Goal: Transaction & Acquisition: Purchase product/service

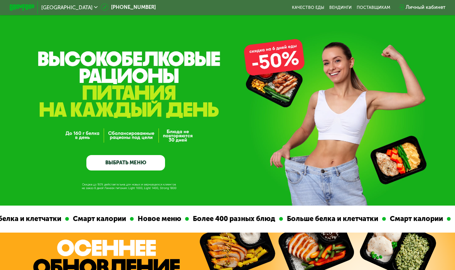
scroll to position [1, 0]
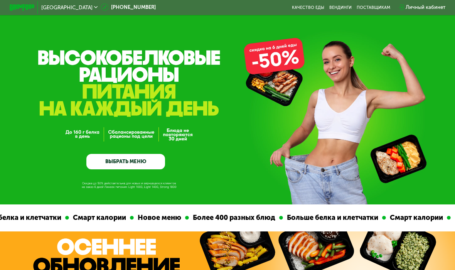
click at [104, 160] on link "ВЫБРАТЬ МЕНЮ" at bounding box center [125, 162] width 79 height 16
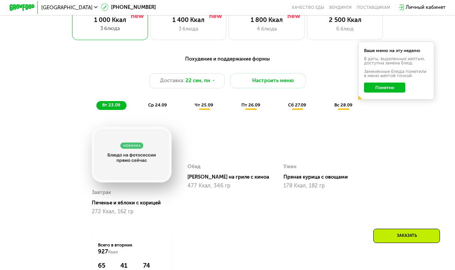
scroll to position [481, 0]
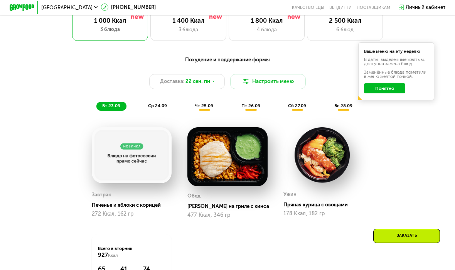
click at [391, 89] on button "Понятно" at bounding box center [384, 88] width 41 height 10
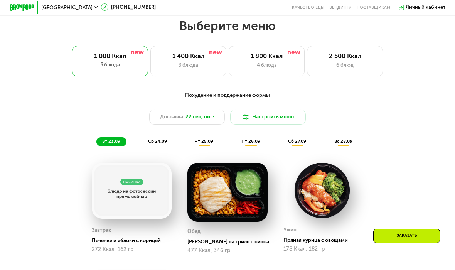
scroll to position [444, 0]
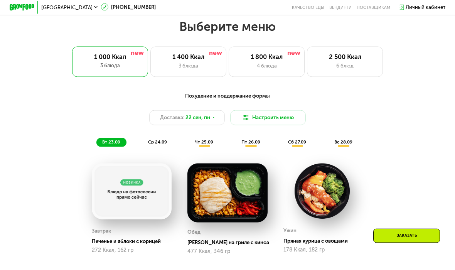
click at [157, 141] on span "ср 24.09" at bounding box center [157, 141] width 19 height 5
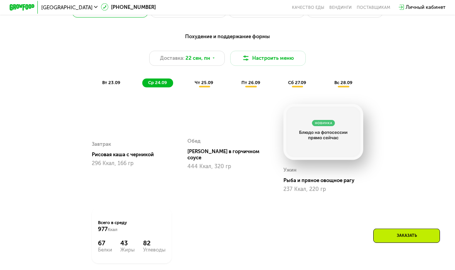
scroll to position [504, 0]
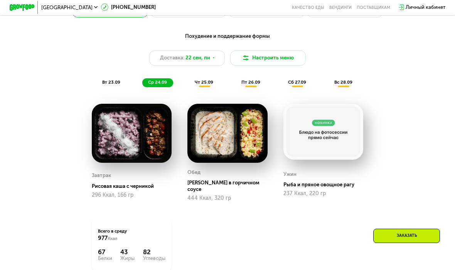
click at [203, 81] on span "чт 25.09" at bounding box center [204, 82] width 19 height 5
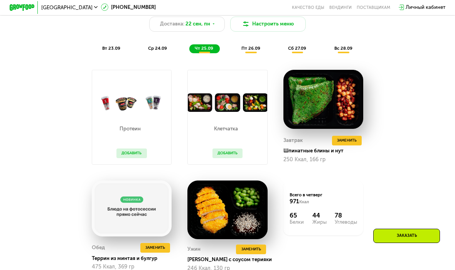
scroll to position [543, 0]
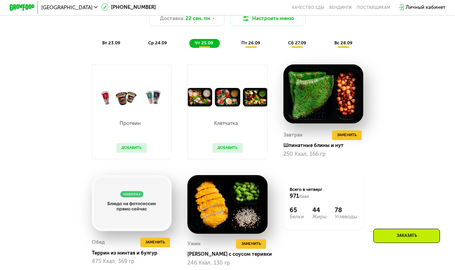
click at [126, 149] on button "Добавить" at bounding box center [132, 148] width 30 height 10
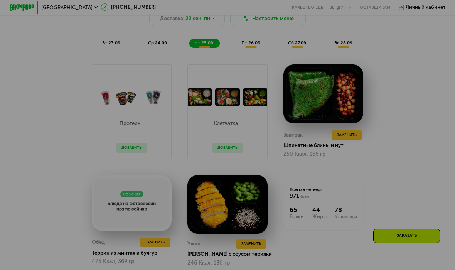
click at [138, 147] on div at bounding box center [227, 135] width 455 height 270
click at [104, 65] on div at bounding box center [227, 135] width 455 height 270
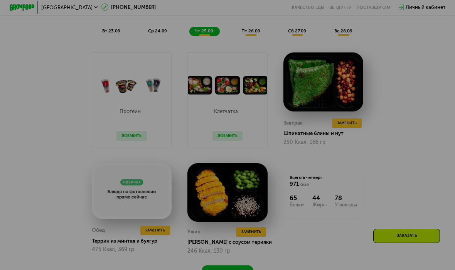
scroll to position [556, 0]
click at [130, 131] on div at bounding box center [227, 135] width 455 height 270
click at [129, 138] on div at bounding box center [227, 135] width 455 height 270
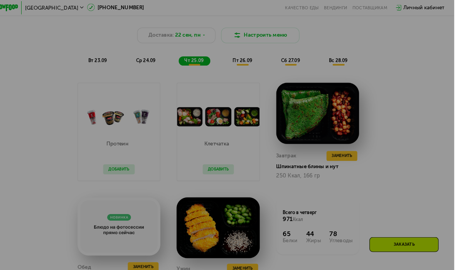
scroll to position [526, 0]
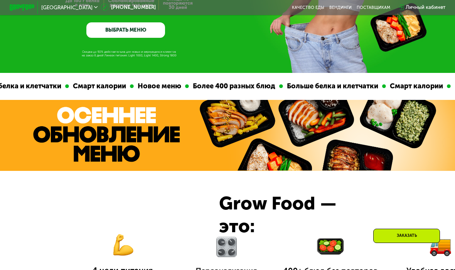
scroll to position [132, 0]
click at [103, 36] on link "ВЫБРАТЬ МЕНЮ" at bounding box center [125, 31] width 79 height 16
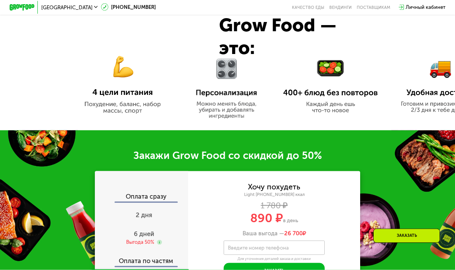
scroll to position [311, 0]
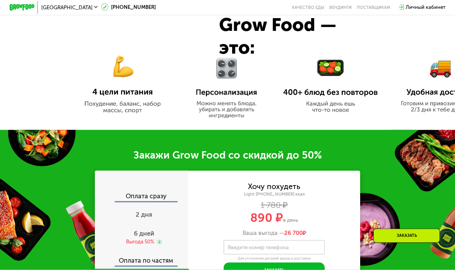
click at [120, 74] on img at bounding box center [122, 79] width 95 height 69
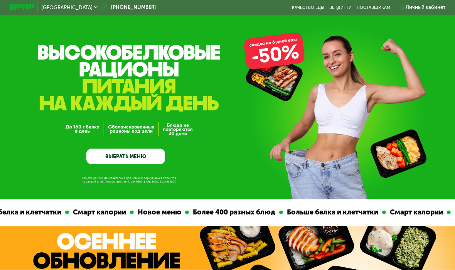
scroll to position [0, 0]
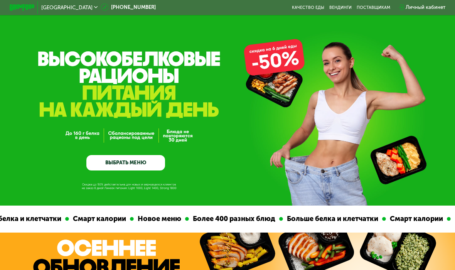
click at [120, 165] on link "ВЫБРАТЬ МЕНЮ" at bounding box center [125, 163] width 79 height 16
click at [117, 162] on link "ВЫБРАТЬ МЕНЮ" at bounding box center [125, 163] width 79 height 16
click at [119, 162] on link "ВЫБРАТЬ МЕНЮ" at bounding box center [125, 163] width 79 height 16
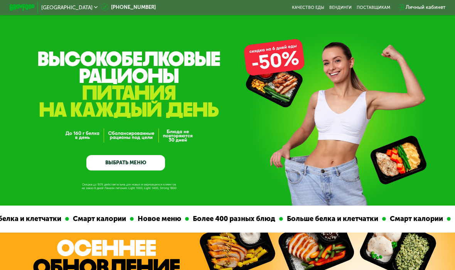
click at [138, 168] on link "ВЫБРАТЬ МЕНЮ" at bounding box center [125, 163] width 79 height 16
click at [135, 156] on link "ВЫБРАТЬ МЕНЮ" at bounding box center [125, 163] width 79 height 16
click at [134, 154] on div "GrowFood — доставка правильного питания ВЫБРАТЬ МЕНЮ" at bounding box center [125, 122] width 79 height 98
click at [126, 152] on div "GrowFood — доставка правильного питания ВЫБРАТЬ МЕНЮ" at bounding box center [125, 122] width 79 height 98
click at [113, 160] on link "ВЫБРАТЬ МЕНЮ" at bounding box center [125, 163] width 79 height 16
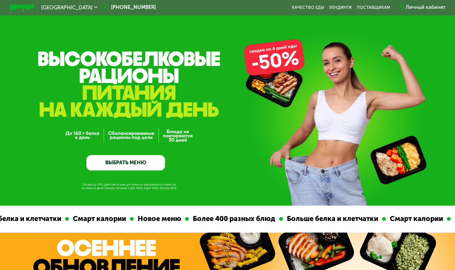
click at [116, 163] on link "ВЫБРАТЬ МЕНЮ" at bounding box center [125, 163] width 79 height 16
click at [121, 162] on link "ВЫБРАТЬ МЕНЮ" at bounding box center [125, 163] width 79 height 16
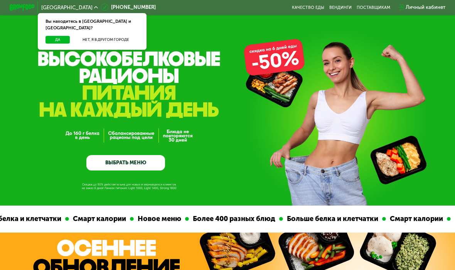
click at [59, 36] on button "Да" at bounding box center [58, 40] width 24 height 8
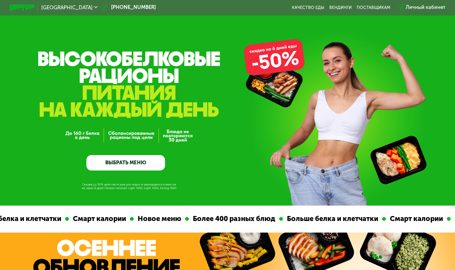
click at [115, 164] on link "ВЫБРАТЬ МЕНЮ" at bounding box center [125, 163] width 79 height 16
click at [112, 156] on link "ВЫБРАТЬ МЕНЮ" at bounding box center [125, 163] width 79 height 16
click at [107, 159] on link "ВЫБРАТЬ МЕНЮ" at bounding box center [125, 163] width 79 height 16
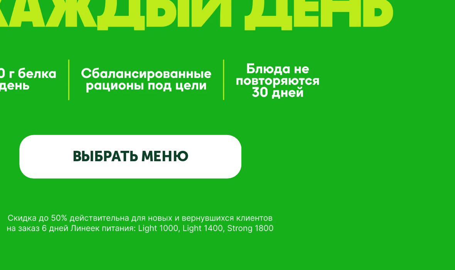
click at [86, 155] on link "ВЫБРАТЬ МЕНЮ" at bounding box center [125, 163] width 79 height 16
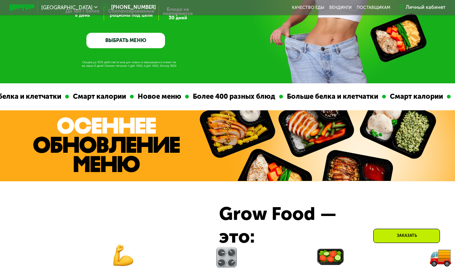
scroll to position [134, 0]
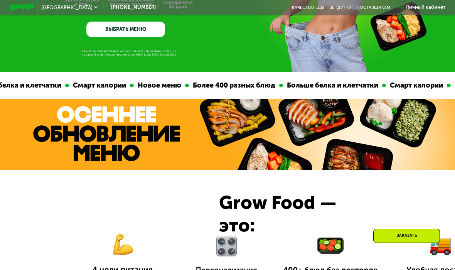
click at [389, 132] on img at bounding box center [318, 134] width 243 height 71
click at [377, 144] on img at bounding box center [318, 134] width 243 height 71
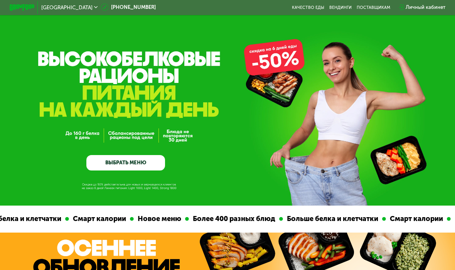
click at [110, 165] on link "ВЫБРАТЬ МЕНЮ" at bounding box center [125, 163] width 79 height 16
click at [112, 161] on link "ВЫБРАТЬ МЕНЮ" at bounding box center [125, 163] width 79 height 16
click at [110, 167] on link "ВЫБРАТЬ МЕНЮ" at bounding box center [125, 163] width 79 height 16
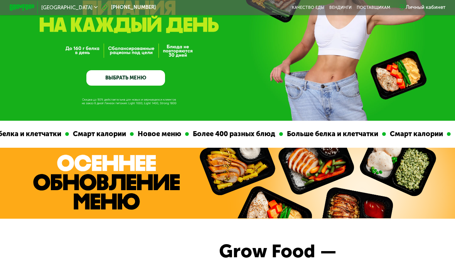
click at [113, 107] on div "GrowFood — доставка правильного питания ВЫБРАТЬ МЕНЮ" at bounding box center [227, 18] width 455 height 206
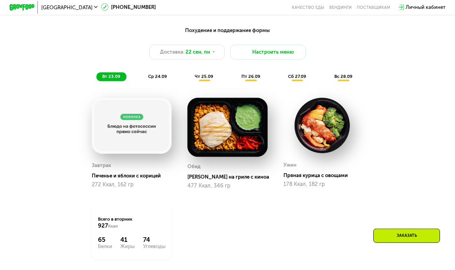
scroll to position [510, 0]
click at [154, 73] on div "ср 24.09" at bounding box center [157, 76] width 31 height 9
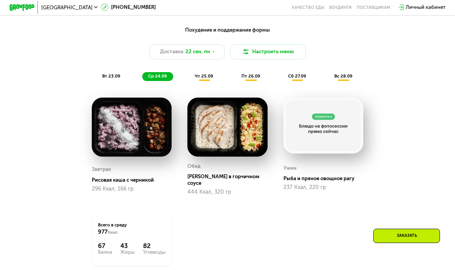
click at [214, 80] on div "чт 25.09" at bounding box center [205, 76] width 30 height 9
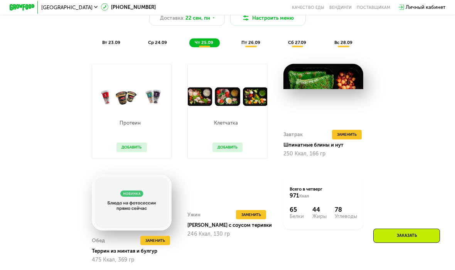
scroll to position [544, 0]
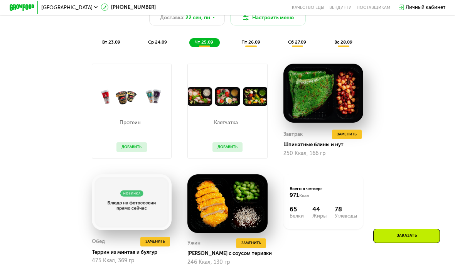
click at [254, 41] on span "пт 26.09" at bounding box center [251, 41] width 19 height 5
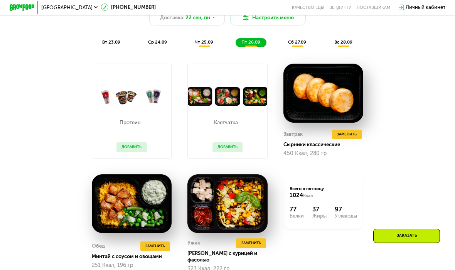
click at [114, 40] on span "вт 23.09" at bounding box center [111, 41] width 18 height 5
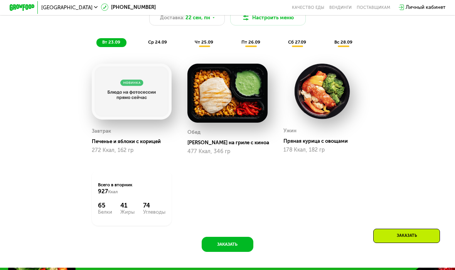
click at [159, 36] on div "Похудение и поддержание формы Доставка: 22 сен, пн Настроить меню вт 23.09 ср 2…" at bounding box center [228, 19] width 374 height 55
click at [160, 44] on span "ср 24.09" at bounding box center [157, 41] width 19 height 5
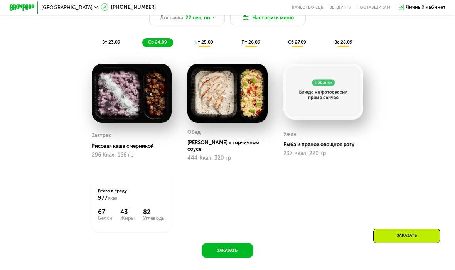
click at [208, 39] on span "чт 25.09" at bounding box center [204, 41] width 19 height 5
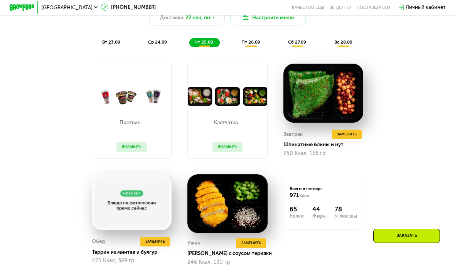
click at [356, 134] on span "Заменить" at bounding box center [347, 134] width 20 height 6
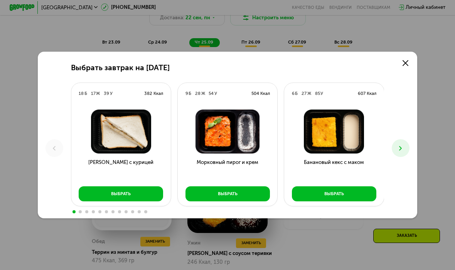
click at [353, 132] on img at bounding box center [334, 132] width 90 height 44
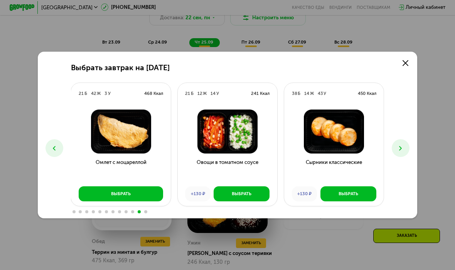
click at [54, 147] on icon at bounding box center [55, 149] width 8 height 8
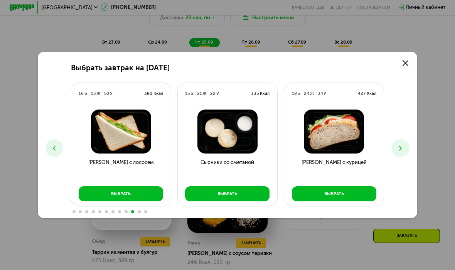
click at [54, 146] on icon at bounding box center [55, 149] width 8 height 8
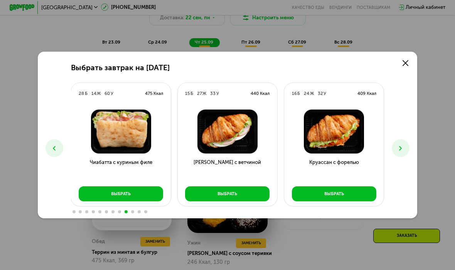
click at [56, 147] on icon at bounding box center [55, 149] width 8 height 8
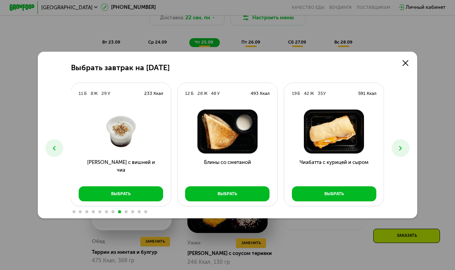
click at [55, 147] on icon at bounding box center [55, 149] width 8 height 8
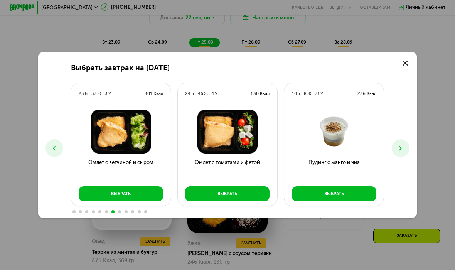
click at [55, 147] on use at bounding box center [54, 148] width 3 height 5
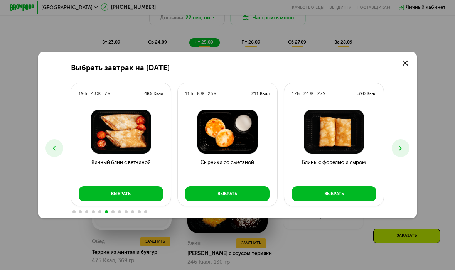
click at [54, 147] on icon at bounding box center [55, 149] width 8 height 8
click at [54, 147] on use at bounding box center [54, 148] width 3 height 5
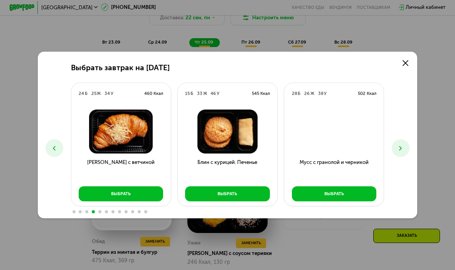
click at [54, 147] on use at bounding box center [54, 148] width 3 height 5
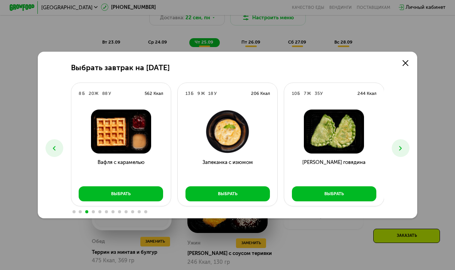
click at [54, 148] on icon at bounding box center [55, 149] width 8 height 8
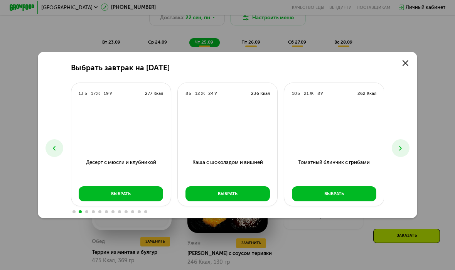
click at [54, 148] on icon at bounding box center [55, 149] width 8 height 8
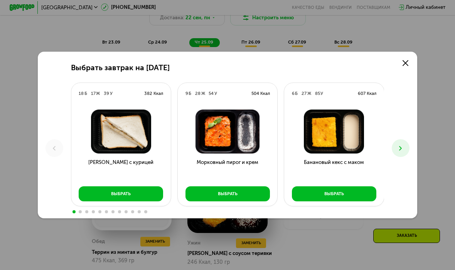
click at [54, 148] on icon at bounding box center [55, 149] width 8 height 8
click at [357, 139] on img at bounding box center [334, 132] width 90 height 44
click at [349, 132] on img at bounding box center [334, 132] width 90 height 44
click at [403, 148] on icon at bounding box center [401, 149] width 8 height 8
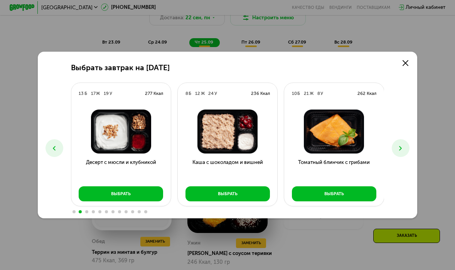
click at [208, 200] on button "Выбрать" at bounding box center [228, 193] width 85 height 15
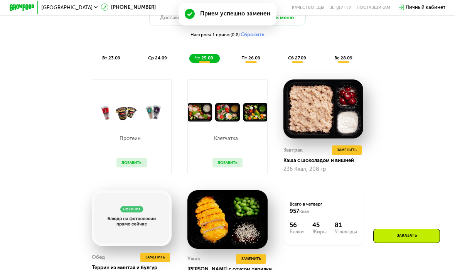
click at [355, 151] on span "Заменить" at bounding box center [347, 150] width 20 height 6
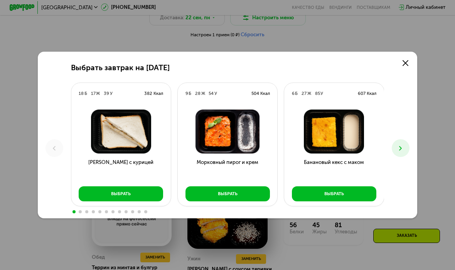
click at [355, 201] on button "Выбрать" at bounding box center [334, 193] width 85 height 15
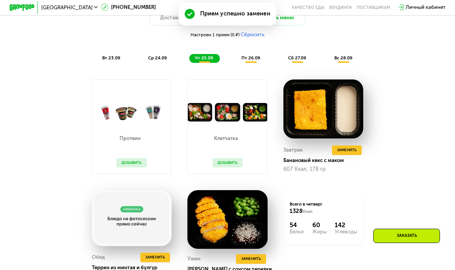
click at [357, 151] on span "Заменить" at bounding box center [347, 150] width 20 height 6
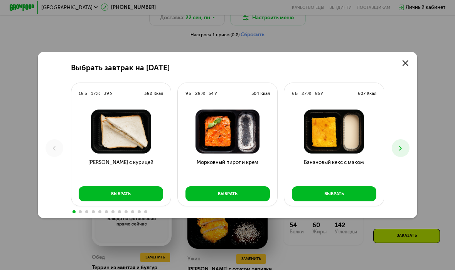
click at [403, 148] on icon at bounding box center [401, 149] width 8 height 8
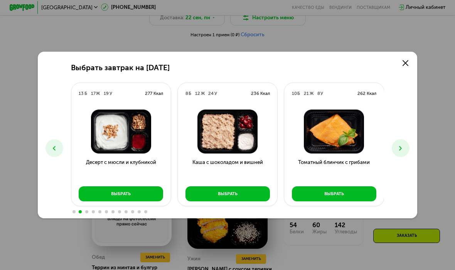
click at [104, 188] on button "Выбрать" at bounding box center [121, 193] width 85 height 15
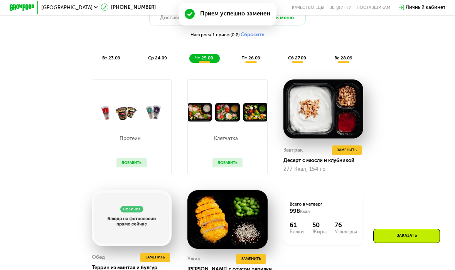
click at [352, 154] on button "Заменить" at bounding box center [347, 151] width 30 height 10
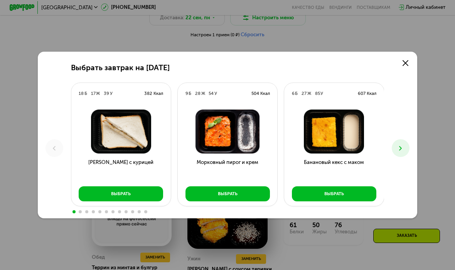
click at [399, 148] on icon at bounding box center [401, 149] width 8 height 8
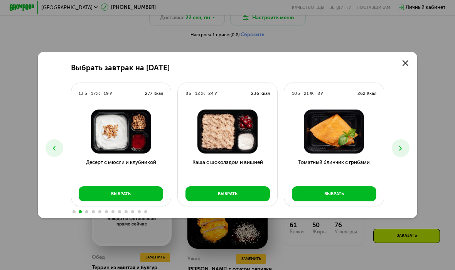
click at [399, 151] on icon at bounding box center [401, 149] width 8 height 8
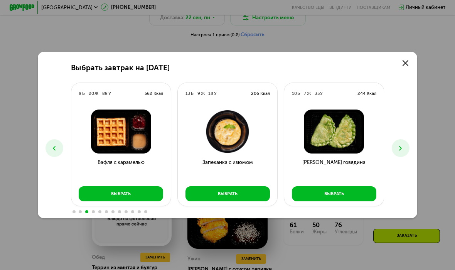
click at [400, 148] on icon at bounding box center [401, 149] width 8 height 8
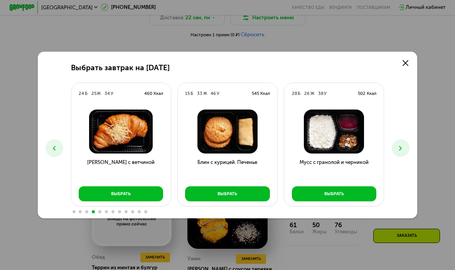
click at [405, 151] on button at bounding box center [401, 148] width 18 height 18
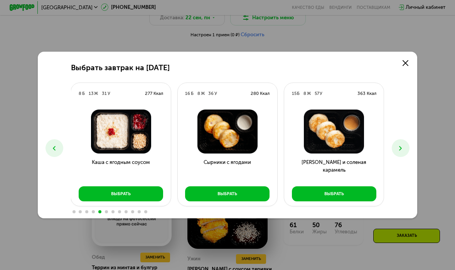
click at [210, 191] on button "Выбрать" at bounding box center [227, 193] width 85 height 15
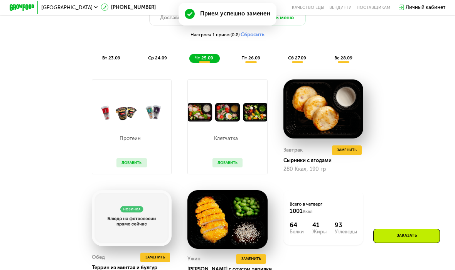
click at [356, 152] on span "Заменить" at bounding box center [347, 150] width 20 height 6
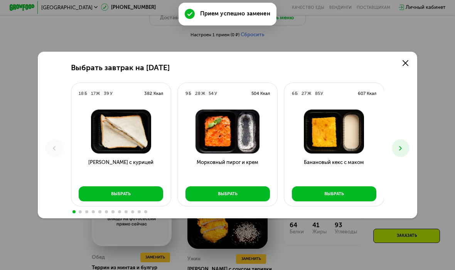
click at [398, 148] on icon at bounding box center [401, 149] width 8 height 8
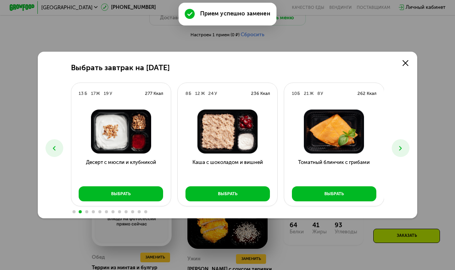
click at [398, 148] on icon at bounding box center [401, 149] width 8 height 8
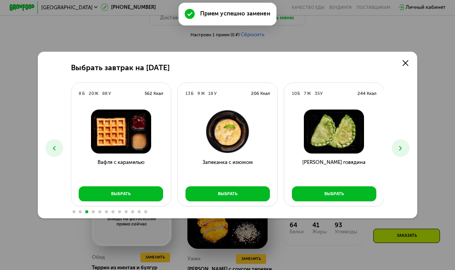
click at [393, 152] on button at bounding box center [401, 148] width 18 height 18
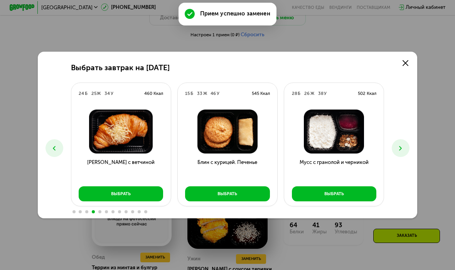
click at [396, 146] on button at bounding box center [401, 148] width 18 height 18
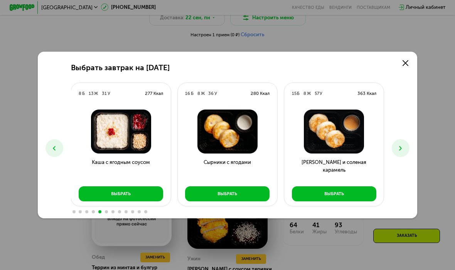
click at [354, 193] on button "Выбрать" at bounding box center [334, 193] width 85 height 15
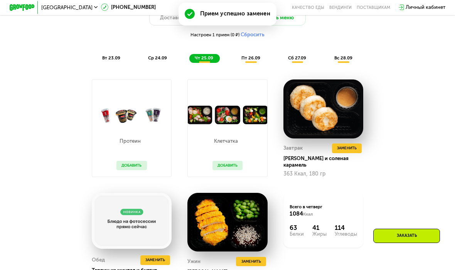
click at [354, 153] on button "Заменить" at bounding box center [347, 149] width 30 height 10
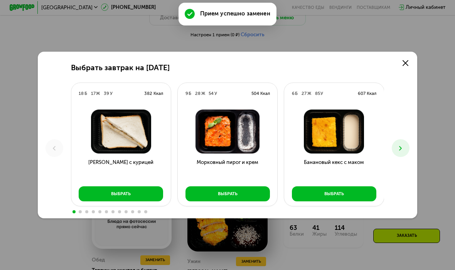
click at [405, 142] on button at bounding box center [401, 148] width 18 height 18
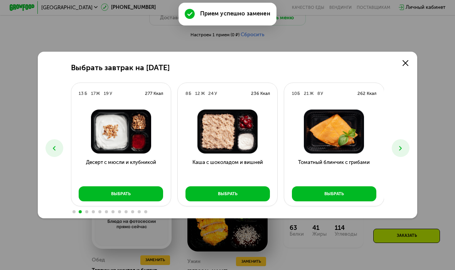
click at [405, 142] on button at bounding box center [401, 148] width 18 height 18
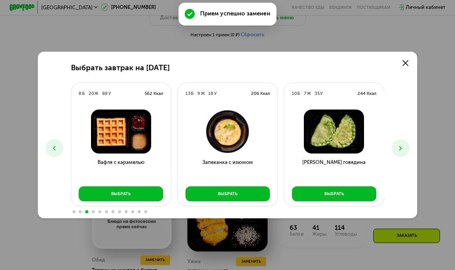
click at [401, 148] on icon at bounding box center [401, 149] width 8 height 8
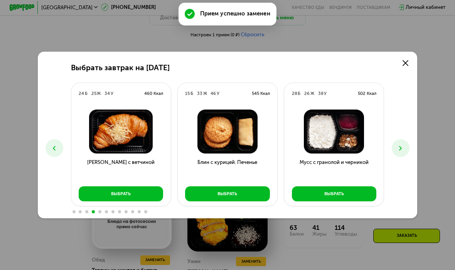
click at [403, 152] on button at bounding box center [401, 148] width 18 height 18
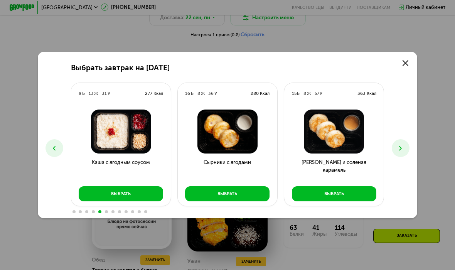
click at [201, 193] on button "Выбрать" at bounding box center [227, 193] width 85 height 15
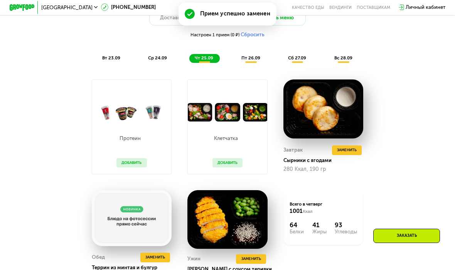
click at [357, 151] on button "Заменить" at bounding box center [347, 151] width 30 height 10
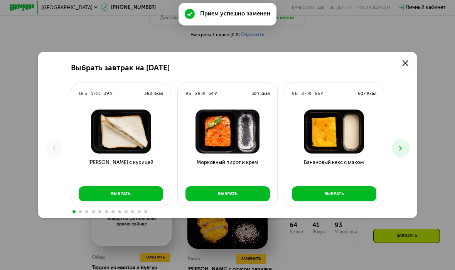
click at [400, 147] on icon at bounding box center [401, 149] width 8 height 8
click at [399, 147] on icon at bounding box center [401, 149] width 8 height 8
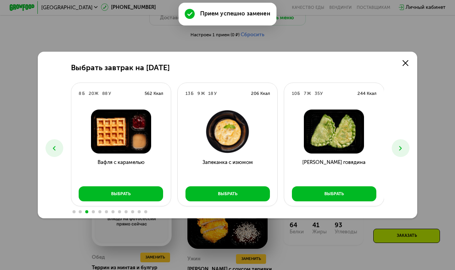
click at [401, 147] on use at bounding box center [401, 148] width 3 height 5
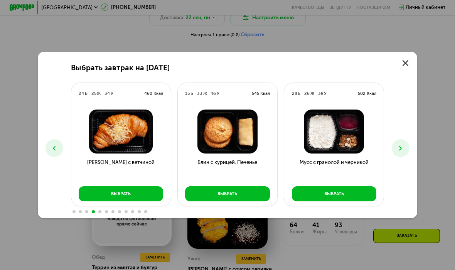
click at [400, 146] on icon at bounding box center [401, 149] width 8 height 8
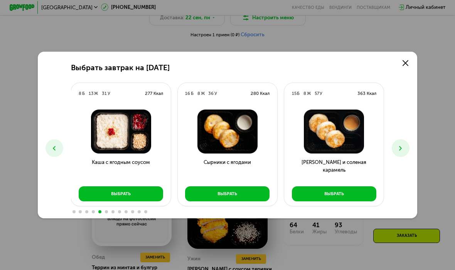
click at [403, 147] on icon at bounding box center [401, 149] width 8 height 8
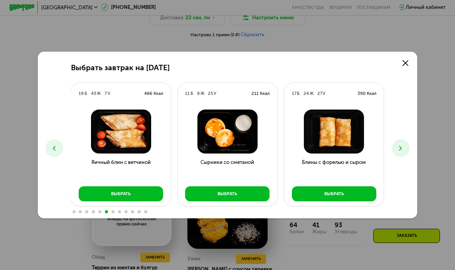
click at [401, 151] on icon at bounding box center [401, 149] width 8 height 8
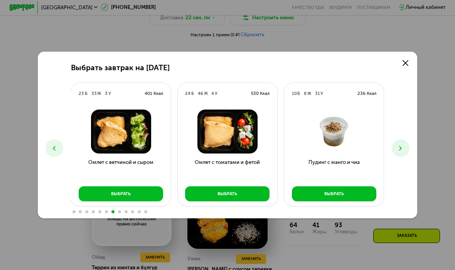
click at [399, 149] on icon at bounding box center [401, 149] width 8 height 8
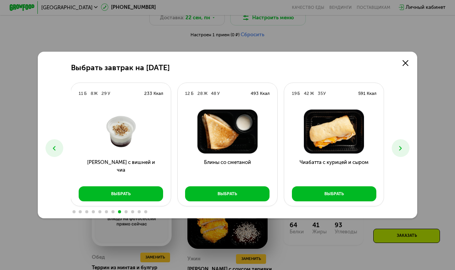
click at [401, 147] on icon at bounding box center [401, 149] width 8 height 8
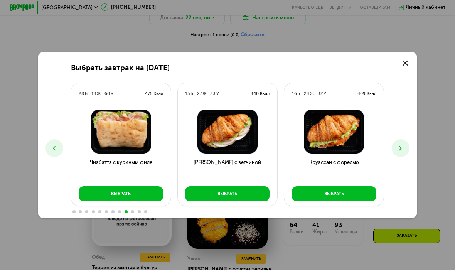
click at [399, 149] on icon at bounding box center [401, 149] width 8 height 8
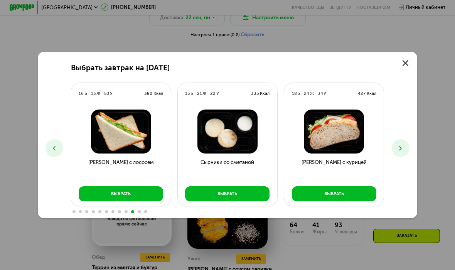
click at [403, 150] on icon at bounding box center [401, 149] width 8 height 8
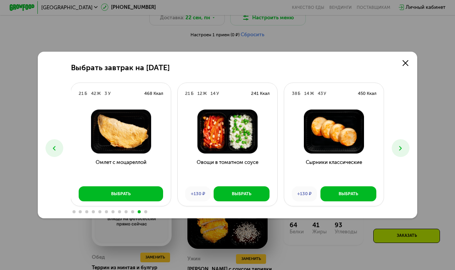
click at [401, 149] on use at bounding box center [401, 148] width 3 height 5
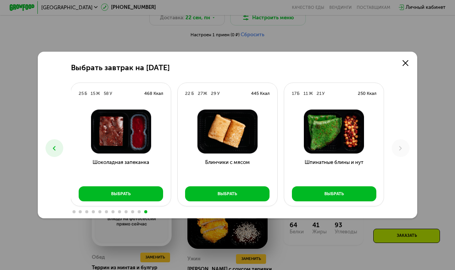
click at [98, 195] on button "Выбрать" at bounding box center [121, 193] width 85 height 15
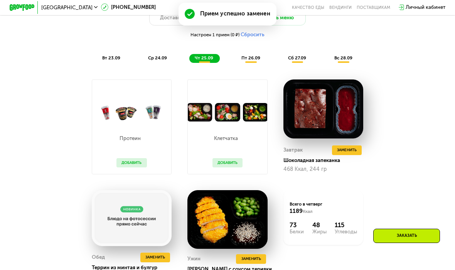
click at [351, 154] on button "Заменить" at bounding box center [347, 151] width 30 height 10
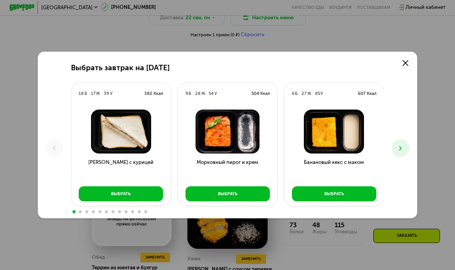
click at [402, 143] on button at bounding box center [401, 148] width 18 height 18
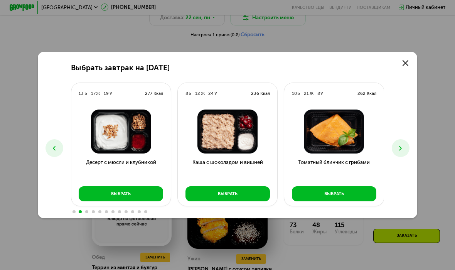
click at [401, 151] on icon at bounding box center [401, 149] width 8 height 8
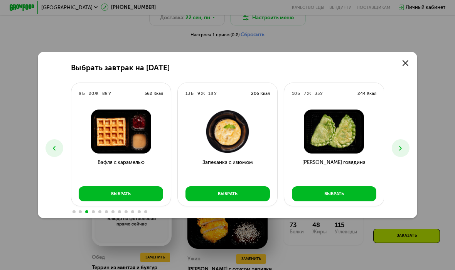
click at [400, 151] on icon at bounding box center [401, 149] width 8 height 8
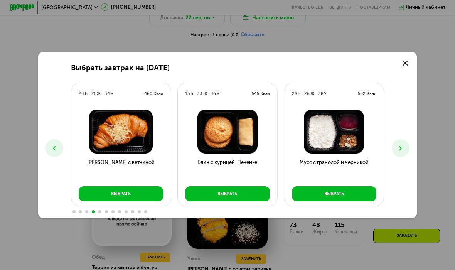
click at [403, 149] on icon at bounding box center [401, 149] width 8 height 8
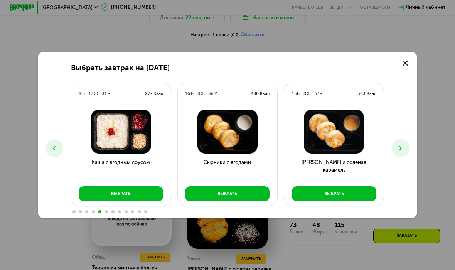
click at [194, 196] on button "Выбрать" at bounding box center [227, 193] width 85 height 15
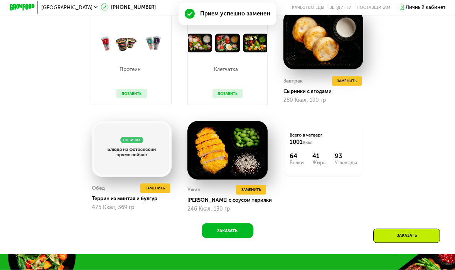
scroll to position [614, 0]
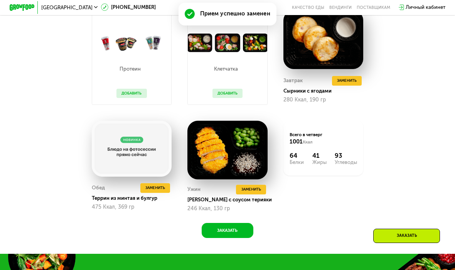
click at [153, 188] on span "Заменить" at bounding box center [156, 188] width 20 height 6
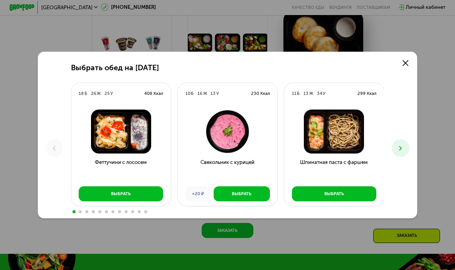
click at [399, 153] on button at bounding box center [401, 148] width 18 height 18
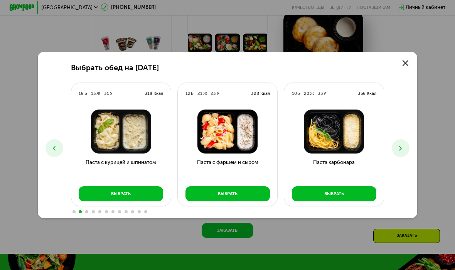
click at [356, 197] on button "Выбрать" at bounding box center [334, 193] width 85 height 15
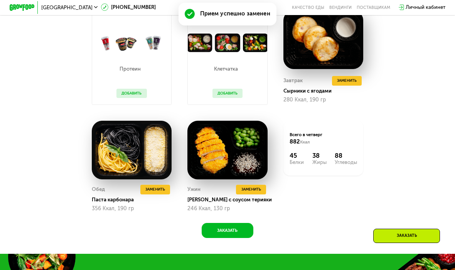
click at [154, 188] on span "Заменить" at bounding box center [156, 189] width 20 height 6
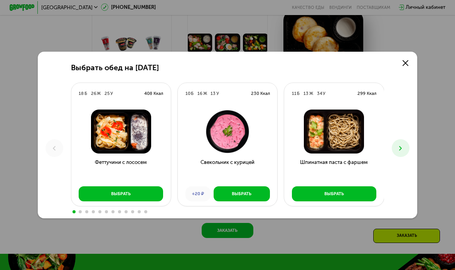
click at [402, 151] on icon at bounding box center [401, 149] width 8 height 8
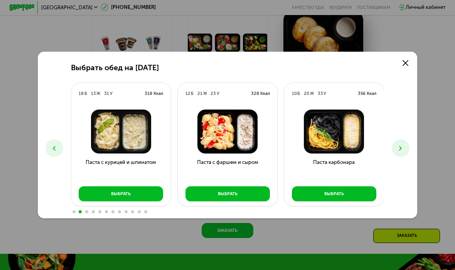
click at [406, 151] on button at bounding box center [401, 148] width 18 height 18
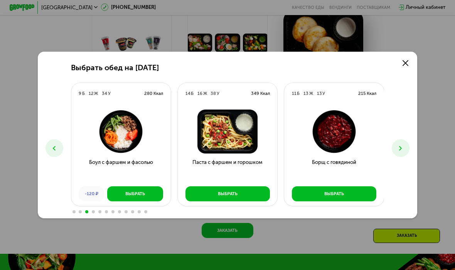
click at [401, 150] on icon at bounding box center [401, 149] width 8 height 8
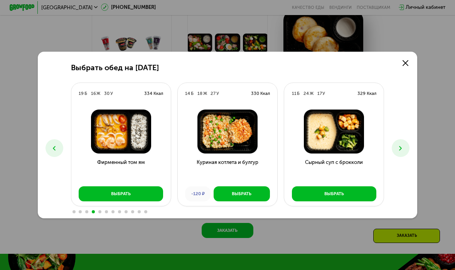
click at [403, 153] on button at bounding box center [401, 148] width 18 height 18
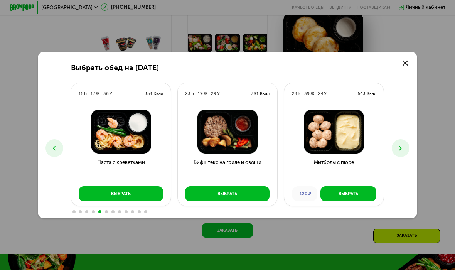
click at [402, 149] on icon at bounding box center [401, 149] width 8 height 8
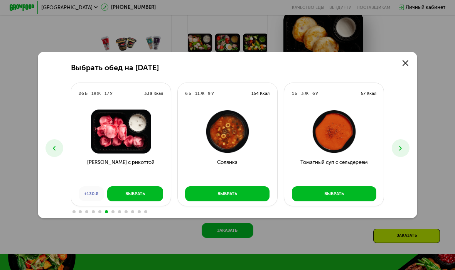
click at [401, 151] on icon at bounding box center [401, 149] width 8 height 8
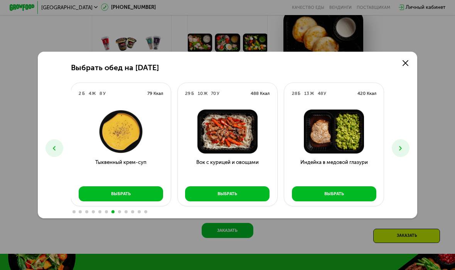
click at [403, 150] on icon at bounding box center [401, 149] width 8 height 8
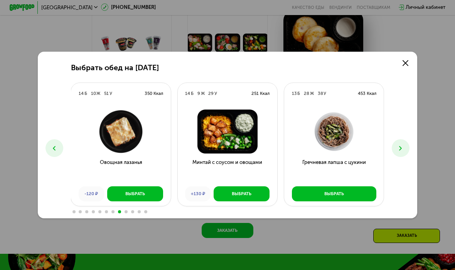
click at [403, 149] on icon at bounding box center [401, 149] width 8 height 8
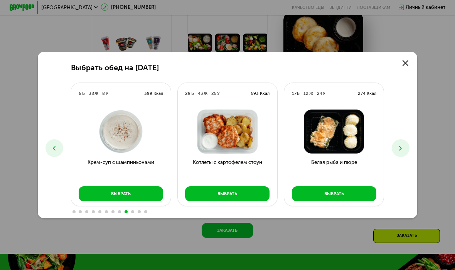
click at [403, 151] on icon at bounding box center [401, 149] width 8 height 8
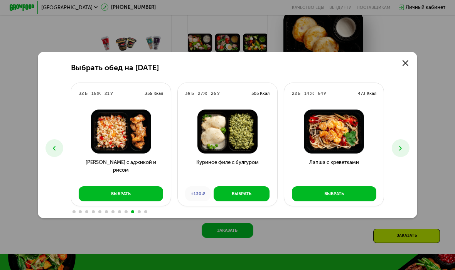
click at [402, 148] on use at bounding box center [401, 148] width 3 height 5
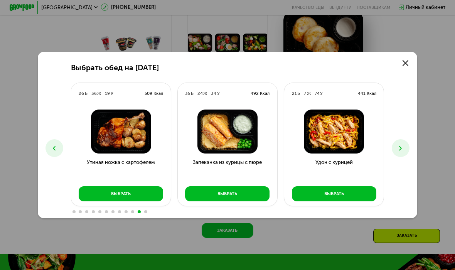
click at [401, 150] on icon at bounding box center [401, 149] width 8 height 8
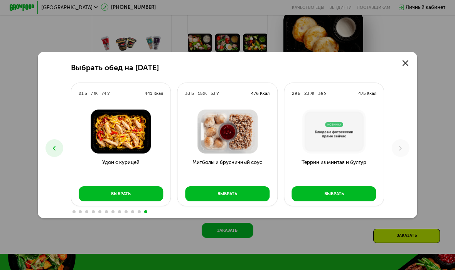
click at [407, 61] on icon at bounding box center [406, 63] width 6 height 6
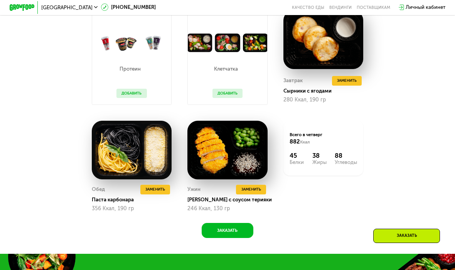
click at [253, 190] on span "Заменить" at bounding box center [252, 189] width 20 height 6
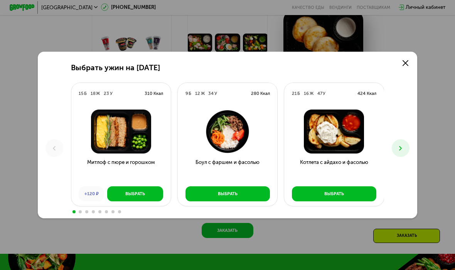
click at [400, 152] on button at bounding box center [401, 148] width 18 height 18
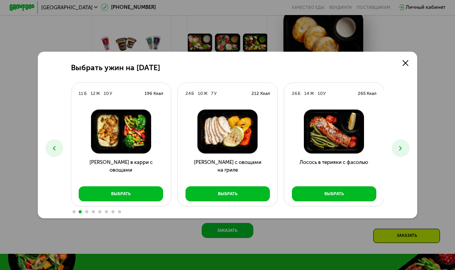
click at [397, 149] on icon at bounding box center [401, 149] width 8 height 8
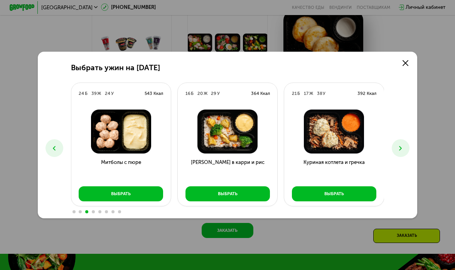
click at [404, 145] on icon at bounding box center [401, 149] width 8 height 8
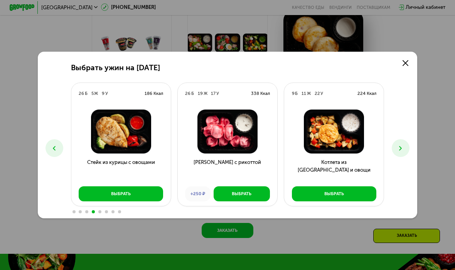
click at [404, 146] on icon at bounding box center [401, 149] width 8 height 8
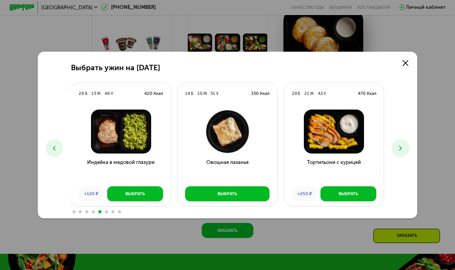
click at [399, 148] on icon at bounding box center [401, 149] width 8 height 8
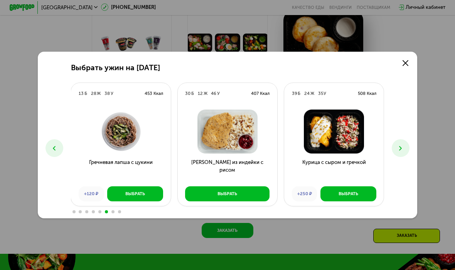
click at [401, 146] on icon at bounding box center [401, 149] width 8 height 8
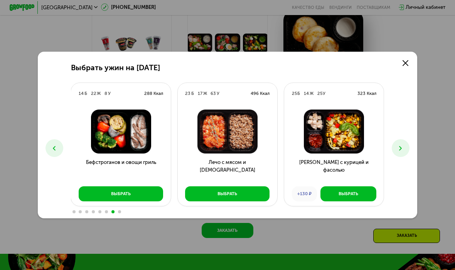
click at [401, 149] on use at bounding box center [401, 148] width 3 height 5
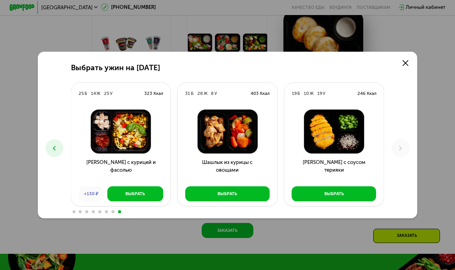
click at [401, 151] on icon at bounding box center [401, 149] width 8 height 8
click at [400, 146] on icon at bounding box center [401, 149] width 8 height 8
click at [411, 60] on link at bounding box center [405, 63] width 13 height 13
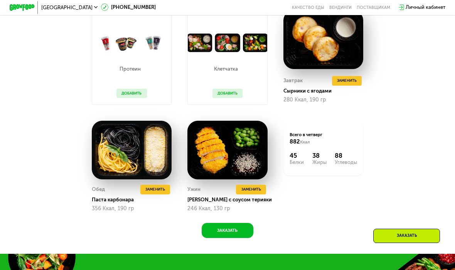
click at [153, 190] on span "Заменить" at bounding box center [156, 189] width 20 height 6
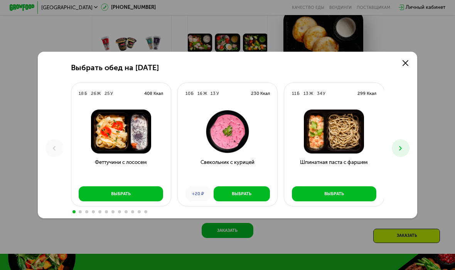
click at [399, 152] on button at bounding box center [401, 148] width 18 height 18
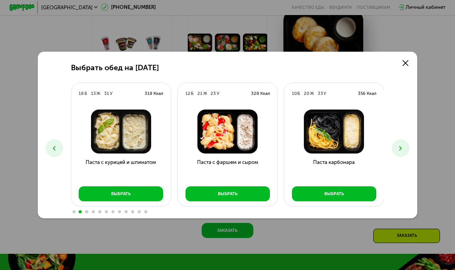
click at [399, 146] on icon at bounding box center [401, 149] width 8 height 8
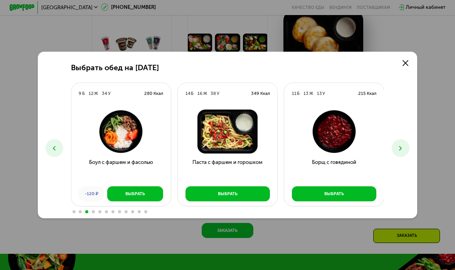
click at [400, 142] on button at bounding box center [401, 148] width 18 height 18
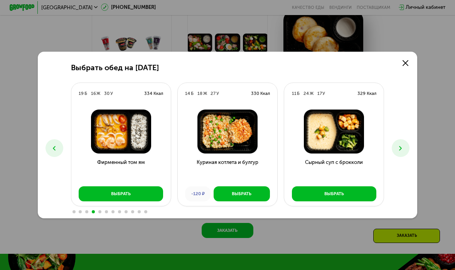
click at [397, 149] on icon at bounding box center [401, 149] width 8 height 8
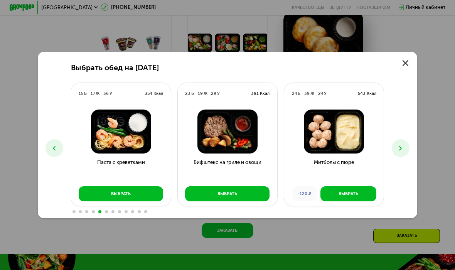
click at [404, 148] on icon at bounding box center [401, 149] width 8 height 8
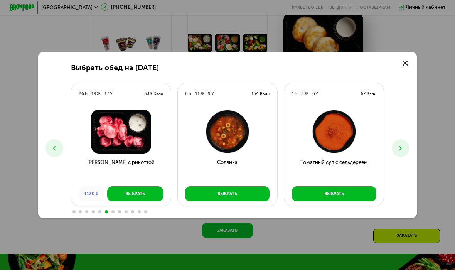
click at [406, 141] on button at bounding box center [401, 148] width 18 height 18
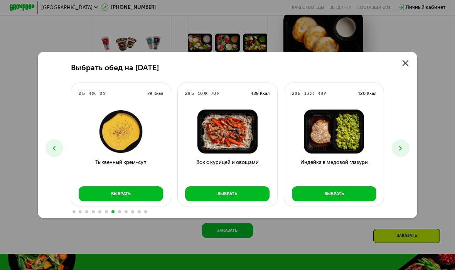
click at [403, 138] on div "Выбрать обед на 25 сентября 18 Б 26 Ж 25 У 408 Ккал Феттучини с лососем Выбрать…" at bounding box center [227, 135] width 379 height 167
click at [408, 144] on button at bounding box center [401, 148] width 18 height 18
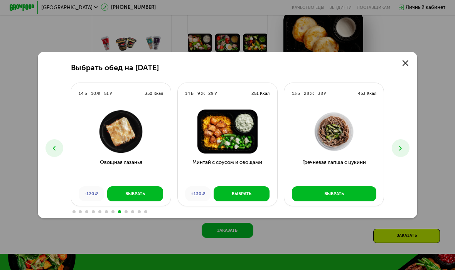
click at [400, 147] on icon at bounding box center [401, 149] width 8 height 8
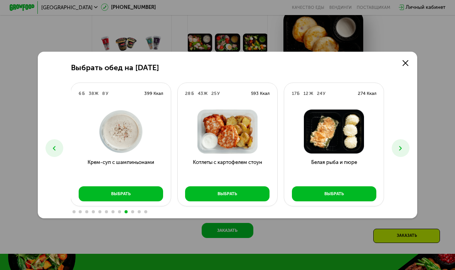
click at [401, 145] on icon at bounding box center [401, 149] width 8 height 8
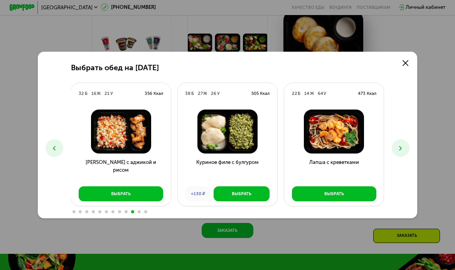
click at [403, 149] on icon at bounding box center [401, 149] width 8 height 8
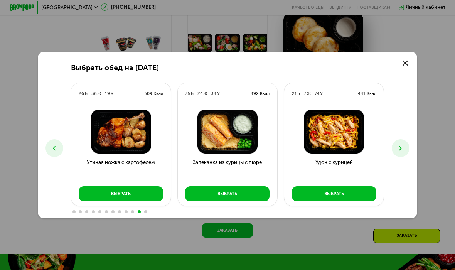
click at [361, 196] on button "Выбрать" at bounding box center [334, 193] width 85 height 15
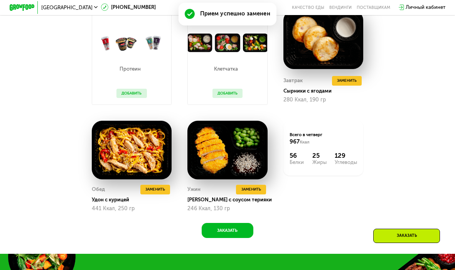
click at [157, 189] on span "Заменить" at bounding box center [156, 189] width 20 height 6
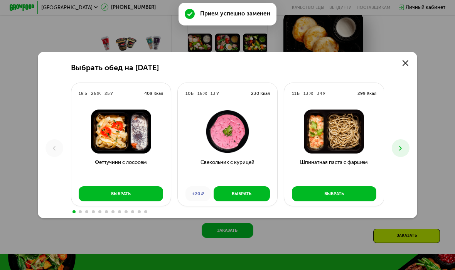
click at [396, 145] on button at bounding box center [401, 148] width 18 height 18
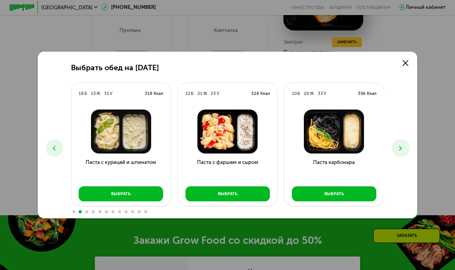
scroll to position [652, 0]
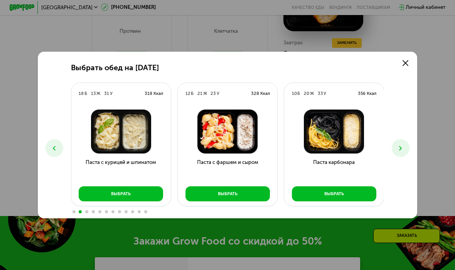
click at [351, 194] on button "Выбрать" at bounding box center [334, 193] width 85 height 15
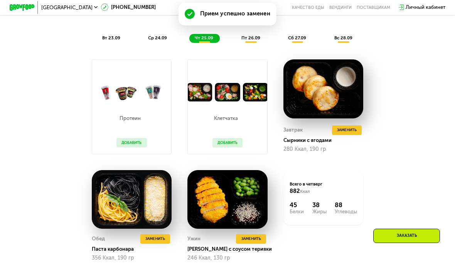
scroll to position [561, 0]
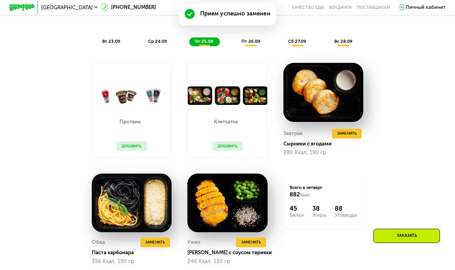
click at [129, 147] on button "Добавить" at bounding box center [132, 147] width 30 height 10
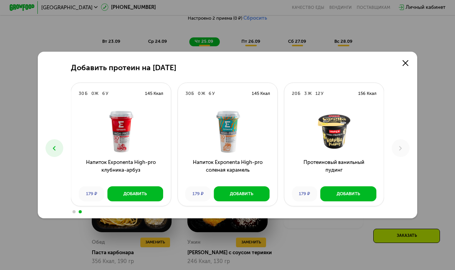
click at [235, 195] on div "Добавить" at bounding box center [242, 194] width 24 height 6
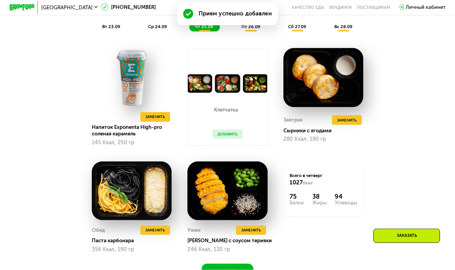
scroll to position [576, 0]
click at [131, 117] on button at bounding box center [134, 117] width 10 height 10
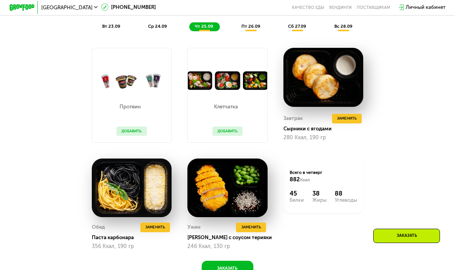
click at [228, 130] on button "Добавить" at bounding box center [228, 132] width 30 height 10
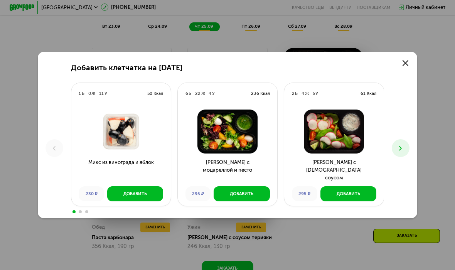
click at [401, 144] on button at bounding box center [401, 148] width 18 height 18
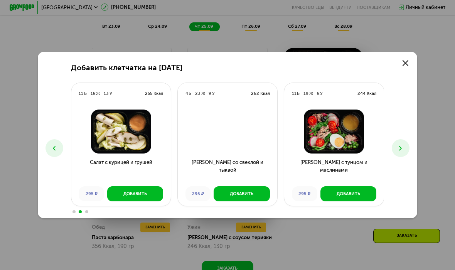
click at [400, 146] on icon at bounding box center [401, 149] width 8 height 8
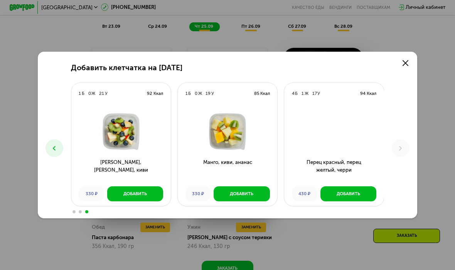
click at [416, 58] on div "Добавить клетчатка на 25 сентября 1 Б 0 Ж 11 У 50 Ккал Микс из винограда и ябло…" at bounding box center [227, 135] width 379 height 167
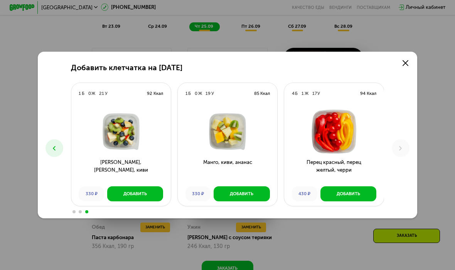
click at [409, 63] on link at bounding box center [405, 63] width 13 height 13
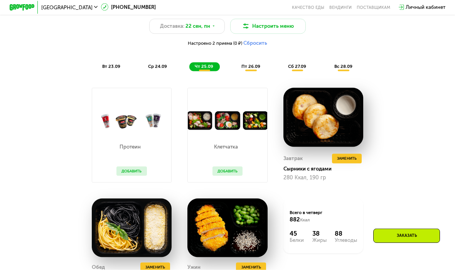
scroll to position [511, 0]
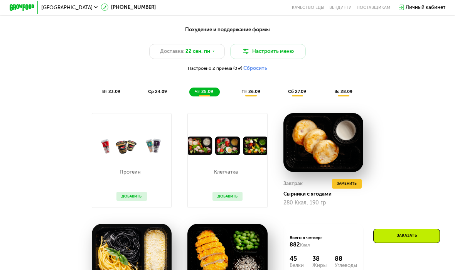
click at [249, 91] on span "пт 26.09" at bounding box center [251, 91] width 19 height 5
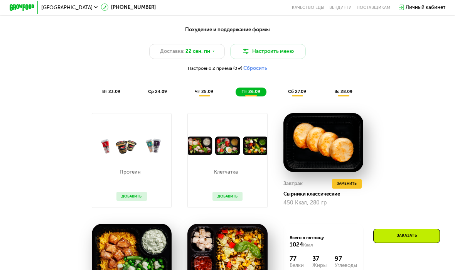
click at [251, 89] on span "пт 26.09" at bounding box center [251, 91] width 19 height 5
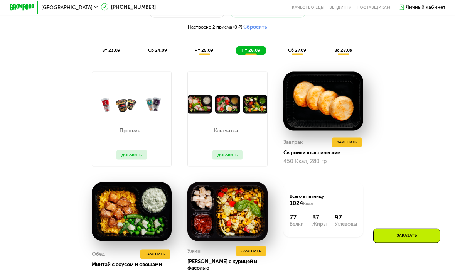
scroll to position [552, 0]
click at [297, 46] on div "сб 27.09" at bounding box center [298, 50] width 30 height 9
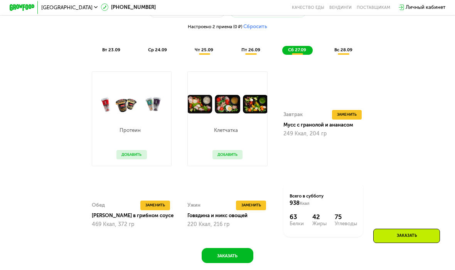
click at [257, 46] on div "пт 26.09" at bounding box center [251, 50] width 31 height 9
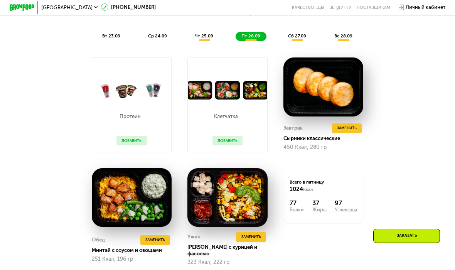
scroll to position [565, 0]
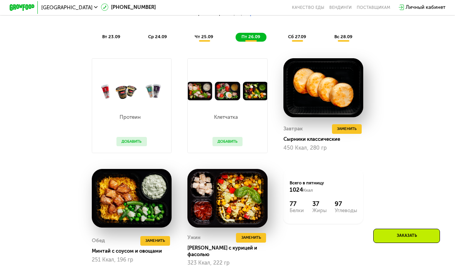
click at [205, 40] on div "чт 25.09" at bounding box center [205, 37] width 30 height 9
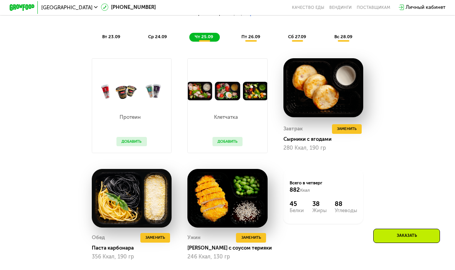
click at [253, 34] on span "пт 26.09" at bounding box center [251, 36] width 19 height 5
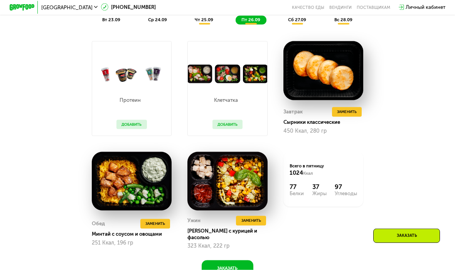
scroll to position [583, 0]
click at [352, 110] on span "Заменить" at bounding box center [347, 111] width 20 height 6
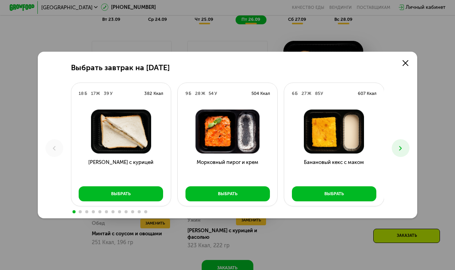
click at [397, 142] on button at bounding box center [401, 148] width 18 height 18
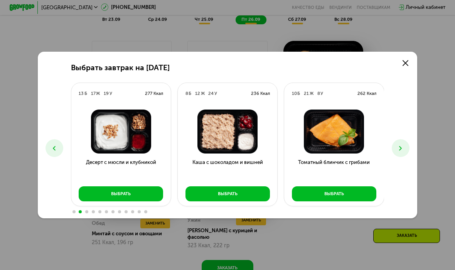
click at [208, 191] on button "Выбрать" at bounding box center [228, 193] width 85 height 15
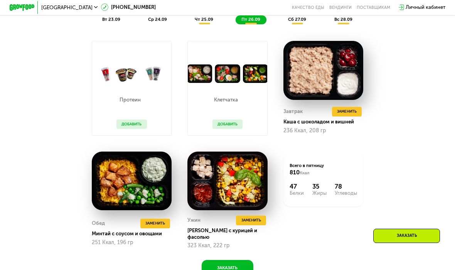
click at [351, 110] on span "Заменить" at bounding box center [347, 111] width 20 height 6
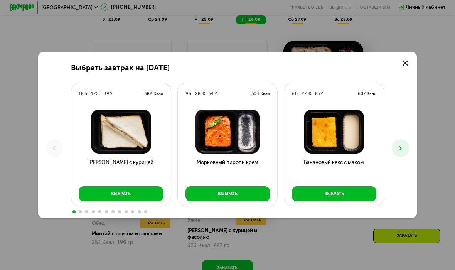
click at [400, 153] on button at bounding box center [401, 148] width 18 height 18
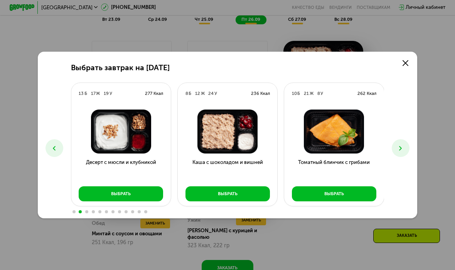
click at [397, 151] on icon at bounding box center [401, 149] width 8 height 8
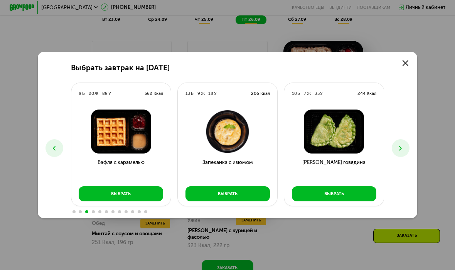
click at [403, 148] on icon at bounding box center [401, 149] width 8 height 8
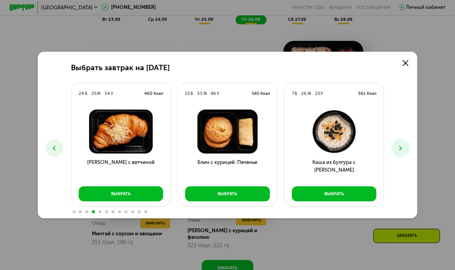
click at [203, 195] on button "Выбрать" at bounding box center [227, 193] width 85 height 15
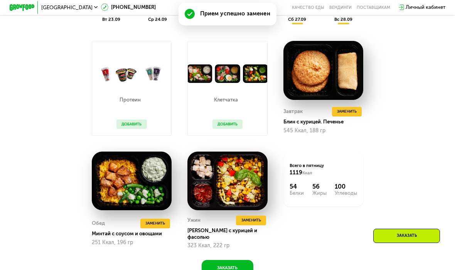
click at [353, 112] on span "Заменить" at bounding box center [347, 111] width 20 height 6
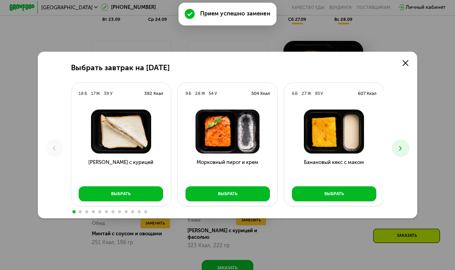
click at [398, 147] on icon at bounding box center [401, 149] width 8 height 8
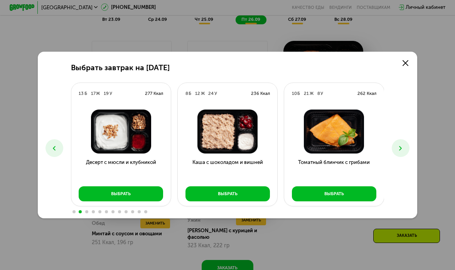
click at [212, 199] on button "Выбрать" at bounding box center [228, 193] width 85 height 15
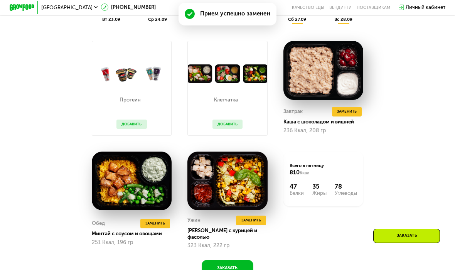
click at [360, 112] on button "Заменить" at bounding box center [347, 112] width 30 height 10
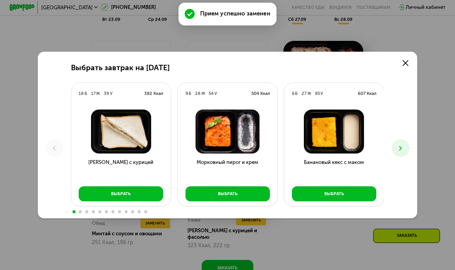
click at [402, 139] on button at bounding box center [401, 148] width 18 height 18
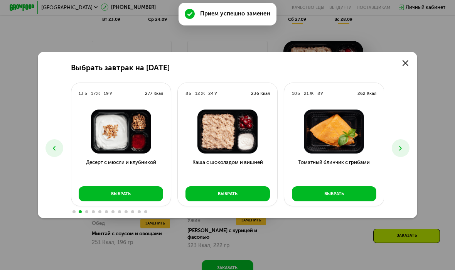
click at [398, 146] on icon at bounding box center [401, 149] width 8 height 8
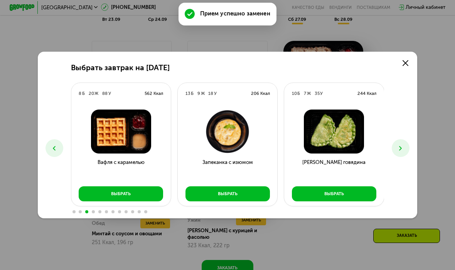
click at [399, 148] on icon at bounding box center [401, 149] width 8 height 8
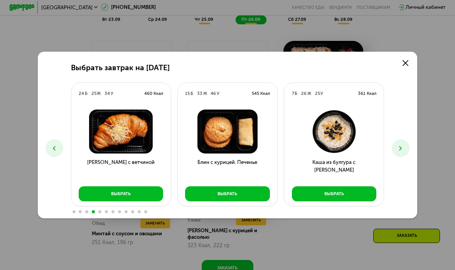
click at [399, 146] on icon at bounding box center [401, 149] width 8 height 8
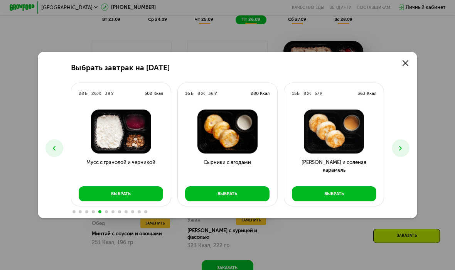
click at [399, 151] on icon at bounding box center [401, 149] width 8 height 8
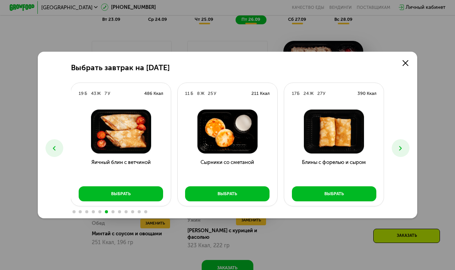
click at [402, 147] on icon at bounding box center [401, 149] width 8 height 8
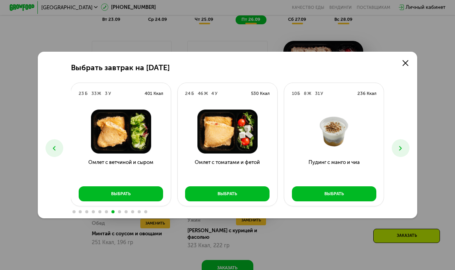
click at [406, 145] on button at bounding box center [401, 148] width 18 height 18
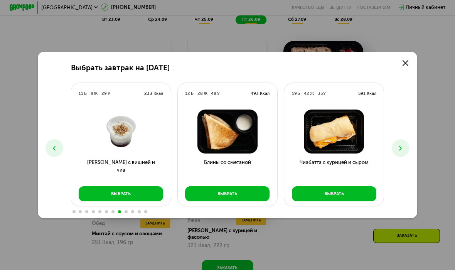
click at [407, 147] on button at bounding box center [401, 148] width 18 height 18
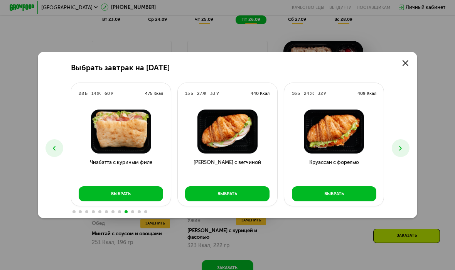
click at [408, 149] on button at bounding box center [401, 148] width 18 height 18
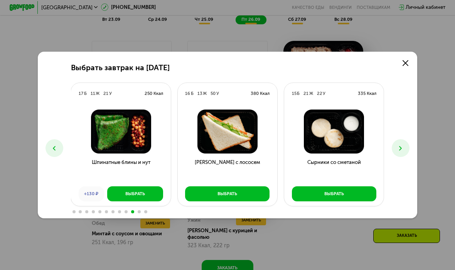
click at [404, 149] on icon at bounding box center [401, 149] width 8 height 8
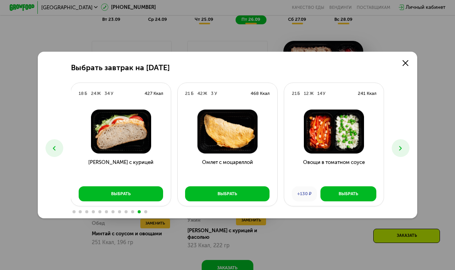
click at [403, 152] on button at bounding box center [401, 148] width 18 height 18
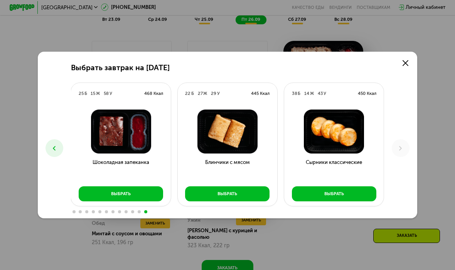
click at [402, 65] on link at bounding box center [405, 63] width 13 height 13
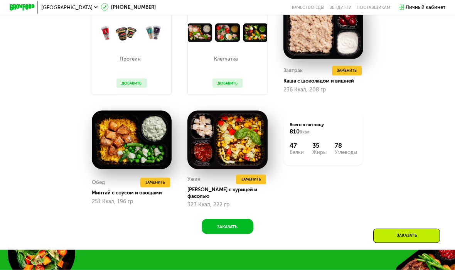
scroll to position [624, 0]
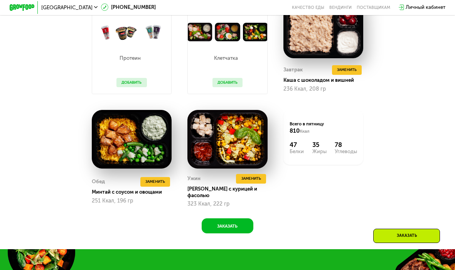
click at [154, 179] on span "Заменить" at bounding box center [156, 182] width 20 height 6
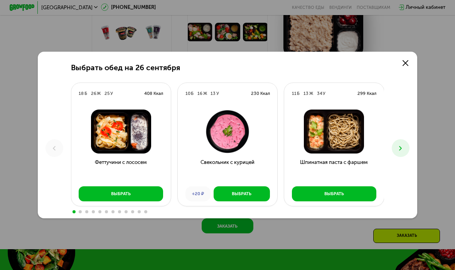
click at [405, 149] on button at bounding box center [401, 148] width 18 height 18
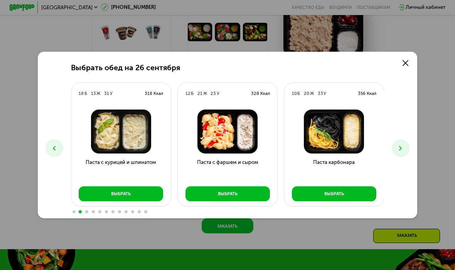
click at [407, 154] on button at bounding box center [401, 148] width 18 height 18
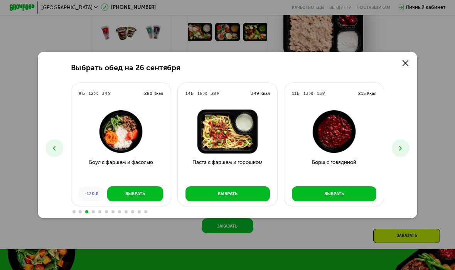
click at [404, 150] on icon at bounding box center [401, 149] width 8 height 8
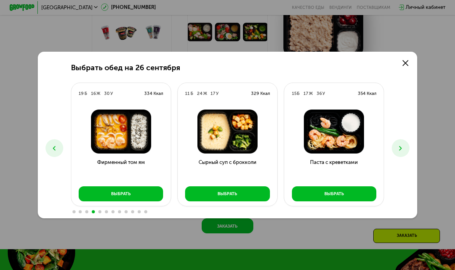
click at [399, 151] on icon at bounding box center [401, 149] width 8 height 8
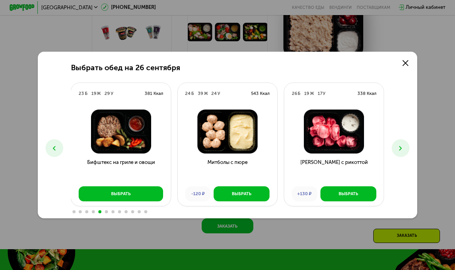
click at [404, 151] on icon at bounding box center [401, 149] width 8 height 8
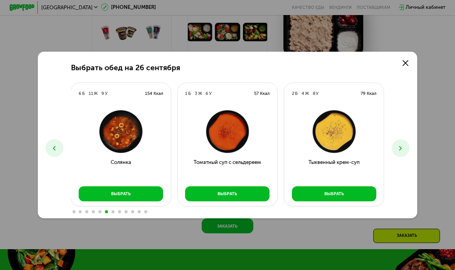
click at [402, 146] on icon at bounding box center [401, 149] width 8 height 8
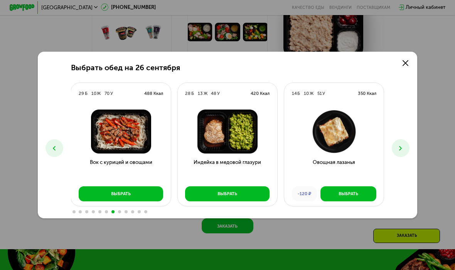
click at [404, 148] on icon at bounding box center [401, 149] width 8 height 8
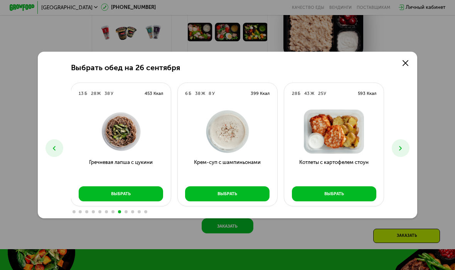
click at [408, 146] on button at bounding box center [401, 148] width 18 height 18
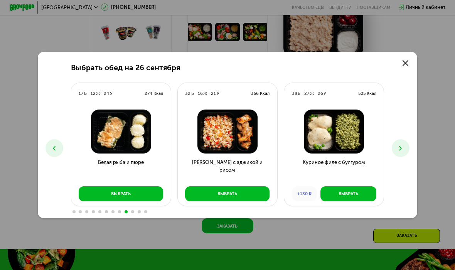
click at [404, 144] on button at bounding box center [401, 148] width 18 height 18
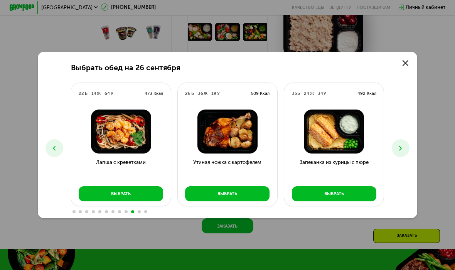
click at [407, 147] on button at bounding box center [401, 148] width 18 height 18
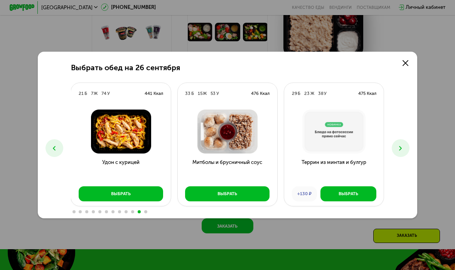
click at [406, 149] on button at bounding box center [401, 148] width 18 height 18
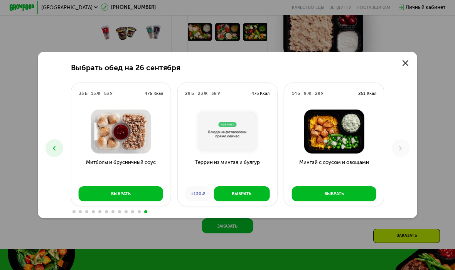
click at [359, 198] on button "Выбрать" at bounding box center [334, 193] width 85 height 15
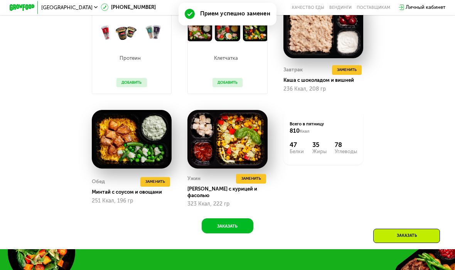
click at [259, 179] on span "Заменить" at bounding box center [252, 179] width 20 height 6
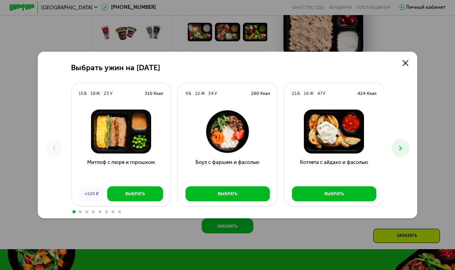
click at [404, 150] on icon at bounding box center [401, 149] width 8 height 8
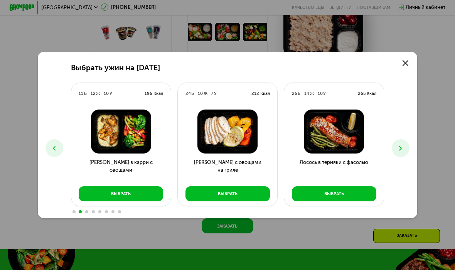
click at [407, 64] on icon at bounding box center [406, 63] width 6 height 6
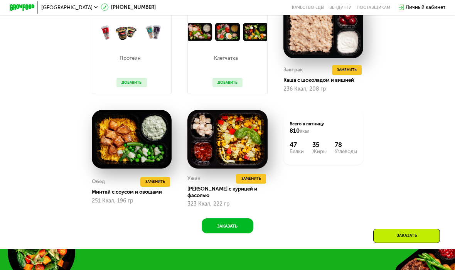
click at [256, 180] on span "Заменить" at bounding box center [252, 179] width 20 height 6
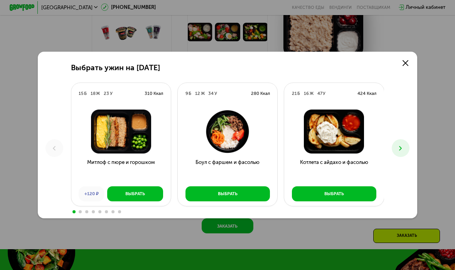
click at [402, 145] on icon at bounding box center [401, 149] width 8 height 8
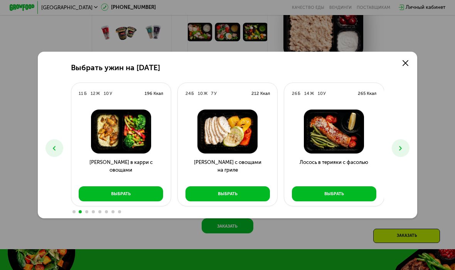
click at [396, 149] on button at bounding box center [401, 148] width 18 height 18
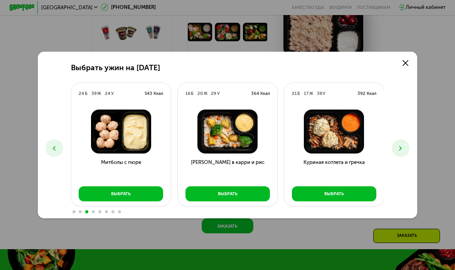
click at [402, 147] on icon at bounding box center [401, 149] width 8 height 8
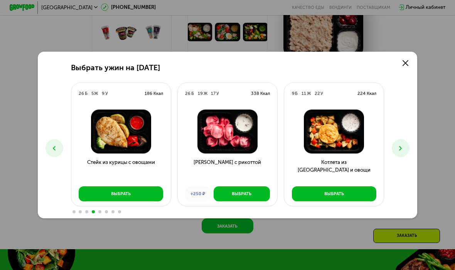
click at [399, 143] on button at bounding box center [401, 148] width 18 height 18
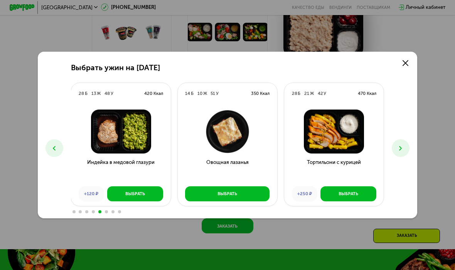
click at [401, 138] on div "Выбрать ужин на 26 сентября 15 Б 18 Ж 23 У 310 Ккал Митлоф с пюре и горошком +1…" at bounding box center [227, 135] width 379 height 167
click at [397, 155] on button at bounding box center [401, 148] width 18 height 18
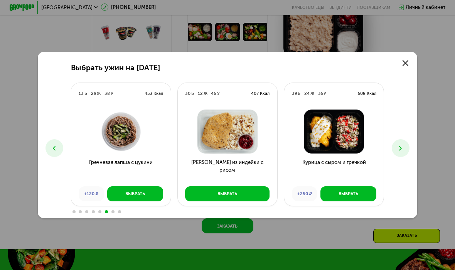
click at [406, 147] on button at bounding box center [401, 148] width 18 height 18
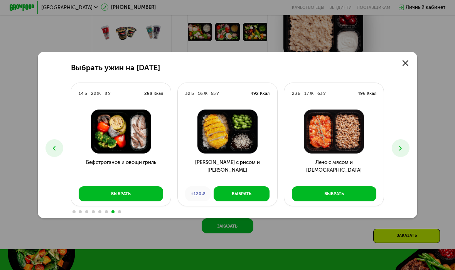
click at [405, 144] on button at bounding box center [401, 148] width 18 height 18
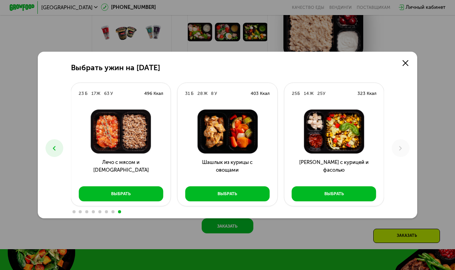
click at [407, 63] on use at bounding box center [406, 63] width 6 height 6
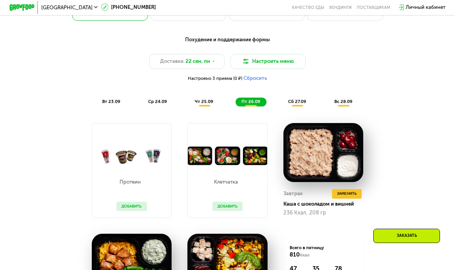
scroll to position [501, 0]
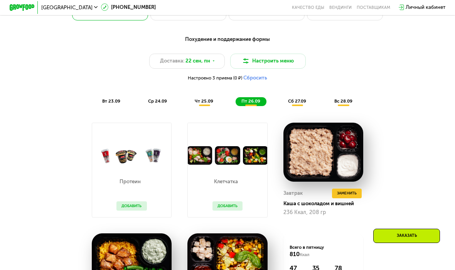
click at [138, 205] on button "Добавить" at bounding box center [132, 206] width 30 height 10
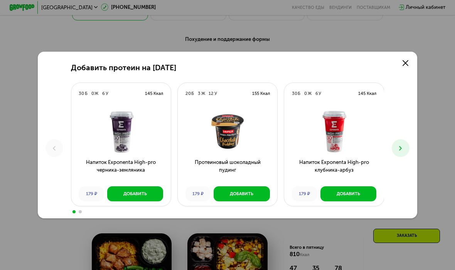
click at [406, 142] on button at bounding box center [401, 148] width 18 height 18
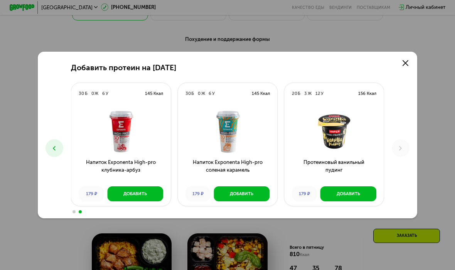
click at [400, 59] on link at bounding box center [405, 63] width 13 height 13
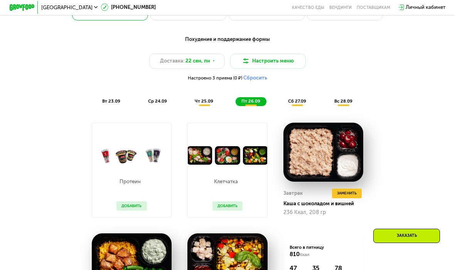
click at [302, 100] on span "сб 27.09" at bounding box center [297, 100] width 18 height 5
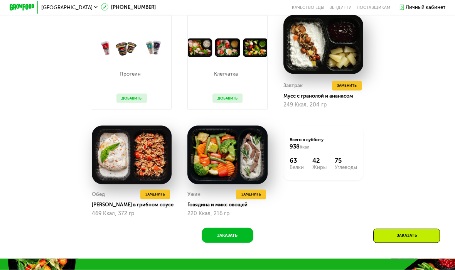
scroll to position [609, 0]
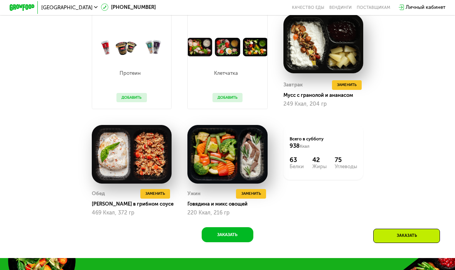
click at [256, 195] on span "Заменить" at bounding box center [252, 194] width 20 height 6
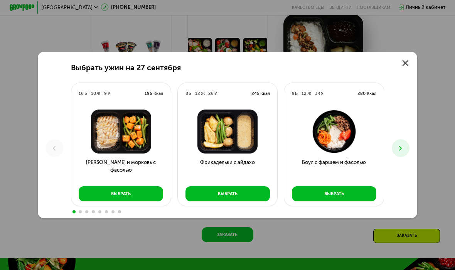
click at [402, 144] on button at bounding box center [401, 148] width 18 height 18
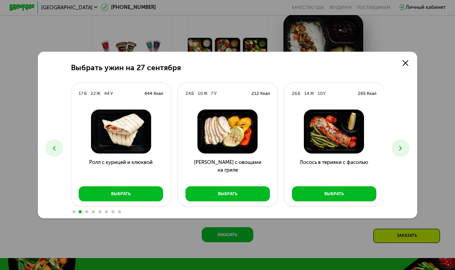
click at [399, 147] on icon at bounding box center [401, 149] width 8 height 8
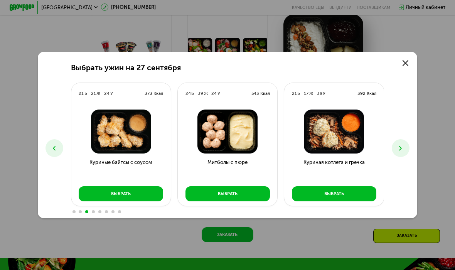
click at [398, 146] on icon at bounding box center [401, 149] width 8 height 8
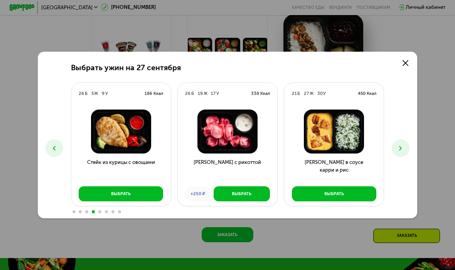
click at [399, 148] on icon at bounding box center [401, 149] width 8 height 8
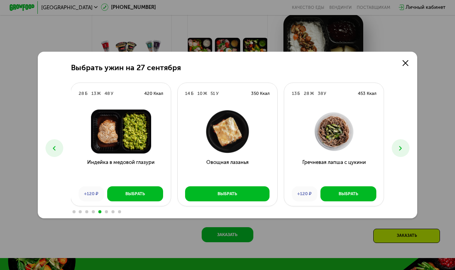
click at [401, 67] on link at bounding box center [405, 63] width 13 height 13
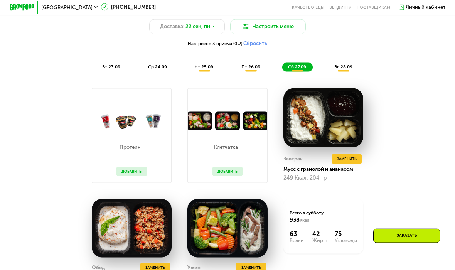
scroll to position [544, 0]
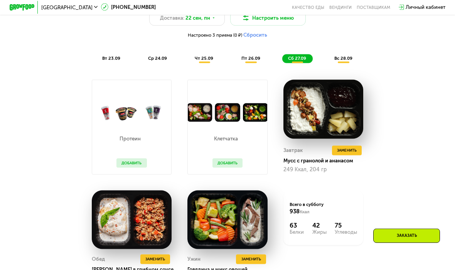
click at [113, 58] on span "вт 23.09" at bounding box center [111, 58] width 18 height 5
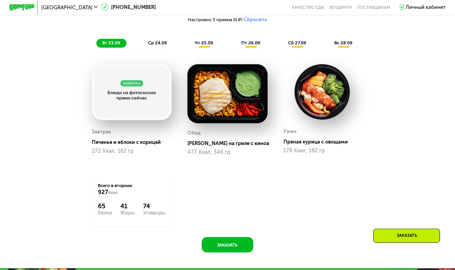
scroll to position [561, 0]
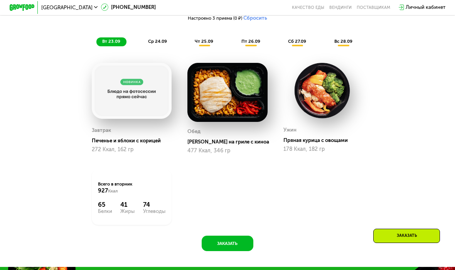
click at [153, 43] on span "ср 24.09" at bounding box center [157, 41] width 19 height 5
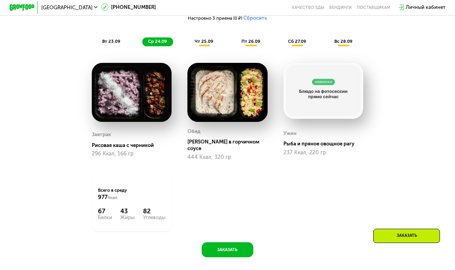
click at [201, 40] on span "чт 25.09" at bounding box center [204, 41] width 19 height 5
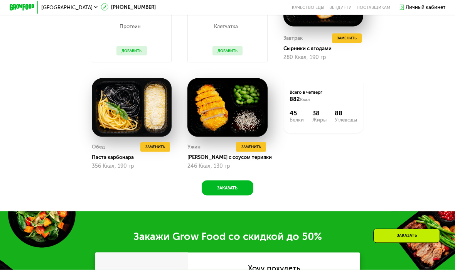
scroll to position [657, 0]
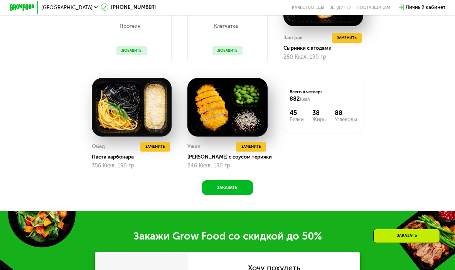
click at [257, 144] on span "Заменить" at bounding box center [252, 147] width 20 height 6
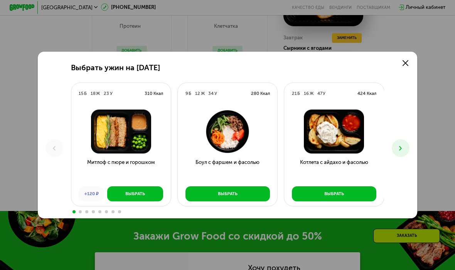
click at [396, 146] on button at bounding box center [401, 148] width 18 height 18
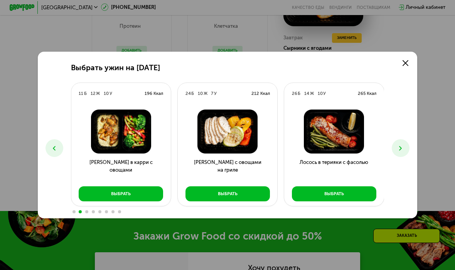
click at [403, 150] on icon at bounding box center [401, 149] width 8 height 8
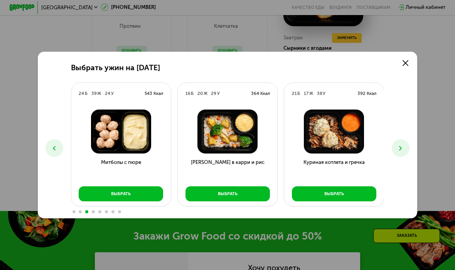
click at [244, 196] on button "Выбрать" at bounding box center [228, 193] width 85 height 15
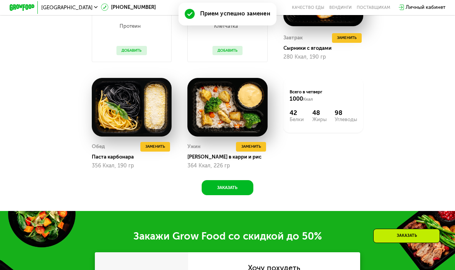
click at [257, 147] on span "Заменить" at bounding box center [252, 147] width 20 height 6
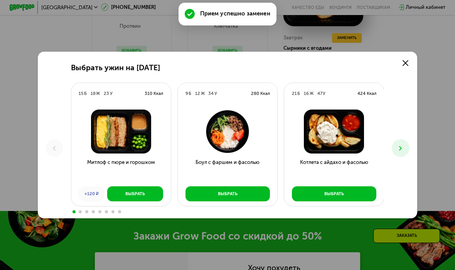
click at [400, 147] on icon at bounding box center [401, 149] width 8 height 8
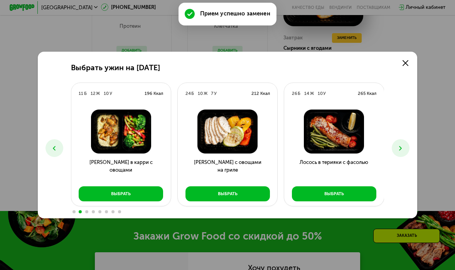
click at [401, 150] on icon at bounding box center [401, 149] width 8 height 8
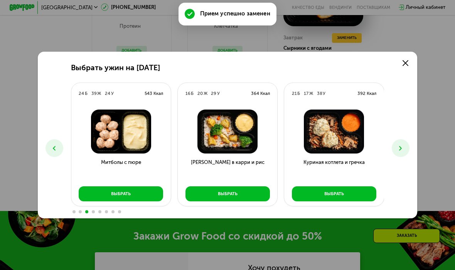
click at [401, 150] on icon at bounding box center [401, 149] width 8 height 8
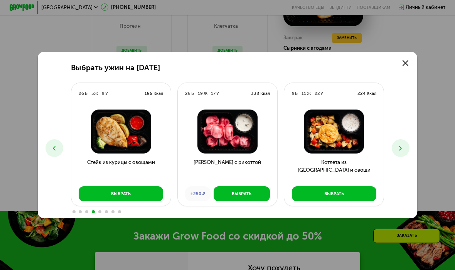
click at [402, 148] on use at bounding box center [401, 148] width 3 height 5
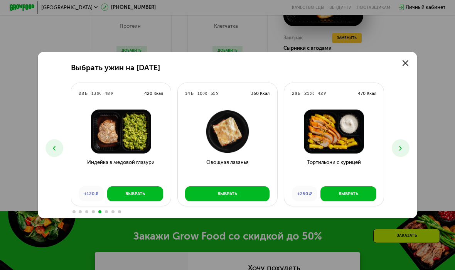
click at [408, 153] on button at bounding box center [401, 148] width 18 height 18
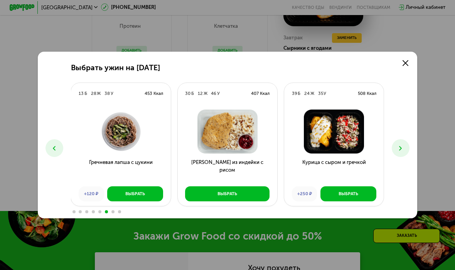
click at [400, 157] on button at bounding box center [401, 148] width 18 height 18
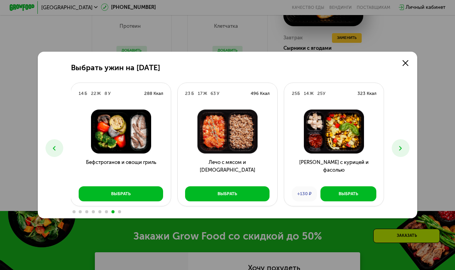
click at [400, 153] on button at bounding box center [401, 148] width 18 height 18
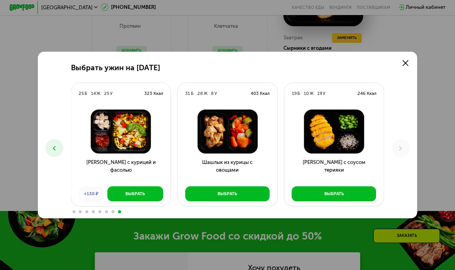
click at [355, 193] on button "Выбрать" at bounding box center [334, 193] width 85 height 15
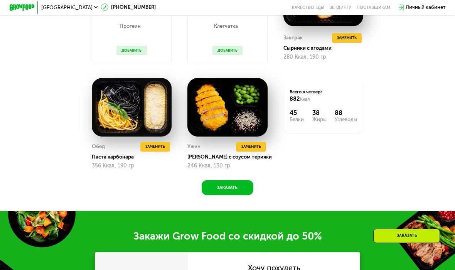
click at [260, 148] on span "Заменить" at bounding box center [252, 147] width 20 height 6
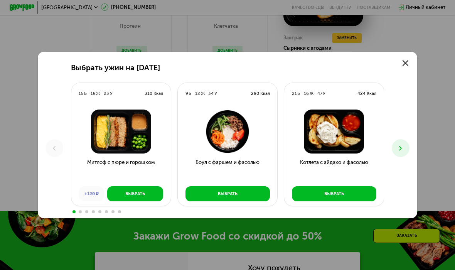
click at [407, 152] on button at bounding box center [401, 148] width 18 height 18
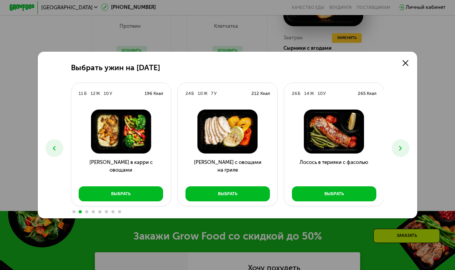
click at [361, 195] on button "Выбрать" at bounding box center [334, 193] width 85 height 15
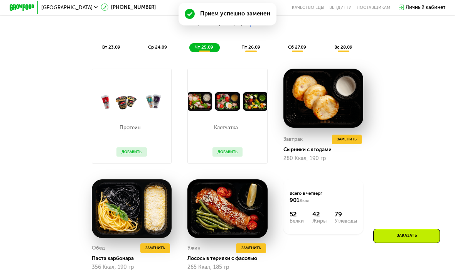
scroll to position [555, 0]
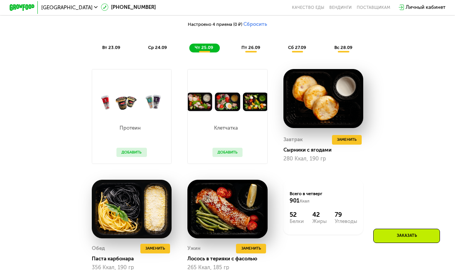
click at [354, 141] on span "Заменить" at bounding box center [347, 140] width 20 height 6
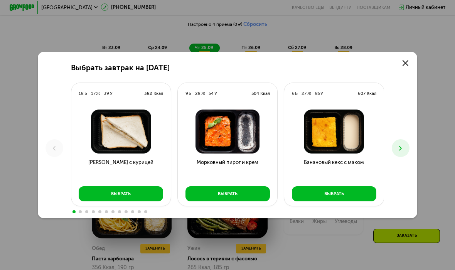
click at [244, 193] on button "Выбрать" at bounding box center [228, 193] width 85 height 15
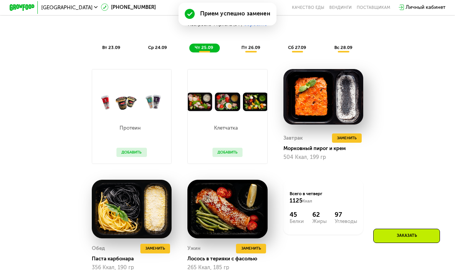
click at [358, 137] on button "Заменить" at bounding box center [347, 139] width 30 height 10
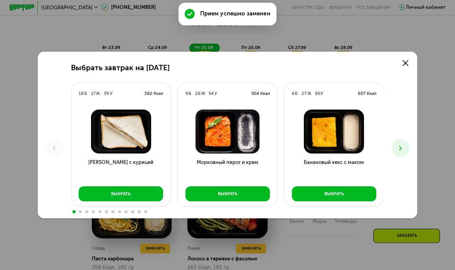
click at [364, 199] on button "Выбрать" at bounding box center [334, 193] width 85 height 15
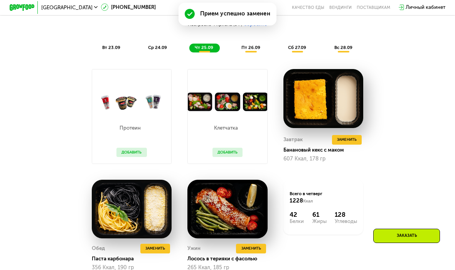
click at [356, 138] on span "Заменить" at bounding box center [347, 140] width 20 height 6
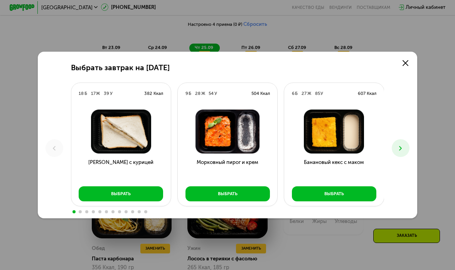
click at [399, 147] on icon at bounding box center [401, 149] width 8 height 8
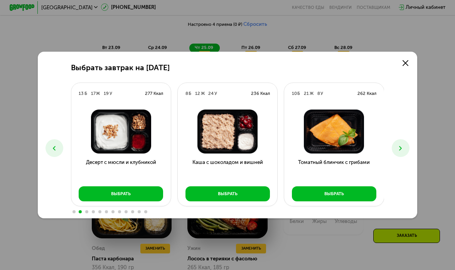
click at [394, 151] on button at bounding box center [401, 148] width 18 height 18
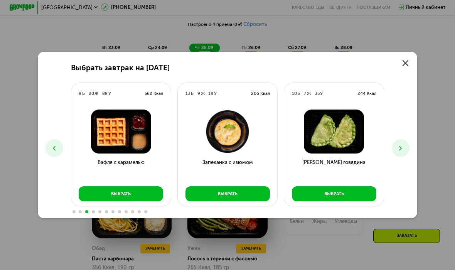
click at [396, 148] on button at bounding box center [401, 148] width 18 height 18
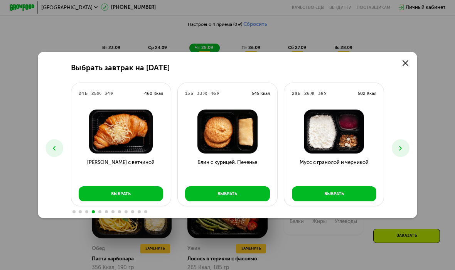
click at [396, 147] on button at bounding box center [401, 148] width 18 height 18
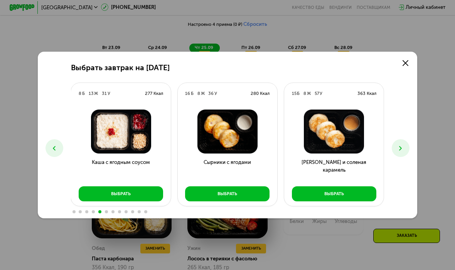
click at [353, 196] on button "Выбрать" at bounding box center [334, 193] width 85 height 15
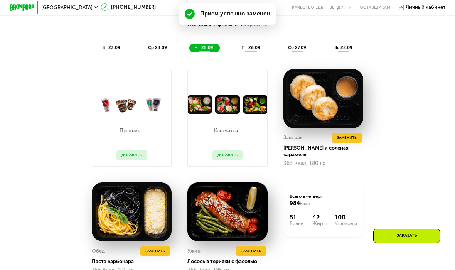
click at [351, 143] on button "Заменить" at bounding box center [347, 138] width 30 height 10
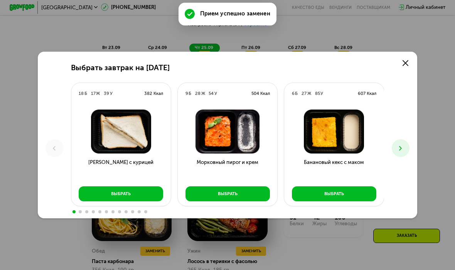
click at [398, 143] on button at bounding box center [401, 148] width 18 height 18
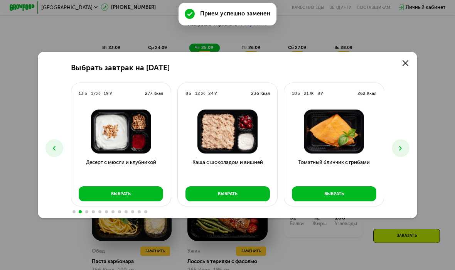
click at [398, 143] on button at bounding box center [401, 148] width 18 height 18
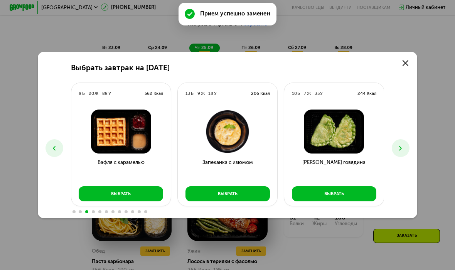
click at [403, 154] on button at bounding box center [401, 148] width 18 height 18
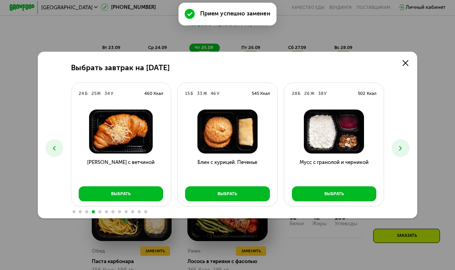
click at [403, 151] on icon at bounding box center [401, 149] width 8 height 8
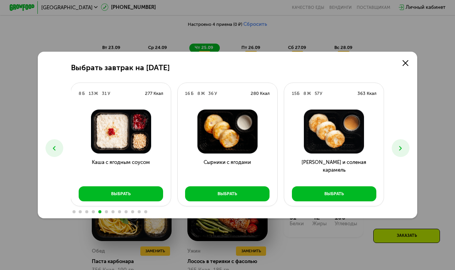
click at [252, 200] on button "Выбрать" at bounding box center [227, 193] width 85 height 15
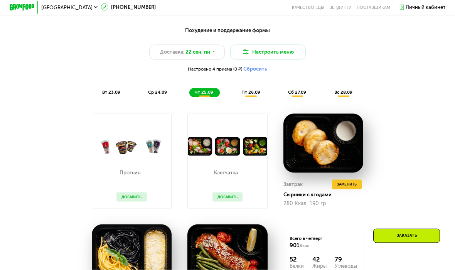
scroll to position [513, 0]
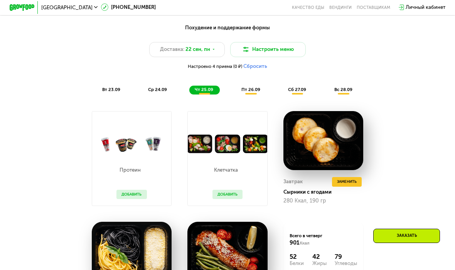
click at [252, 93] on div "пт 26.09" at bounding box center [251, 90] width 31 height 9
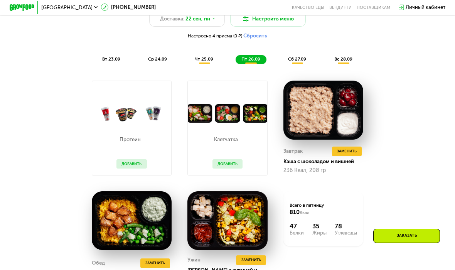
scroll to position [542, 0]
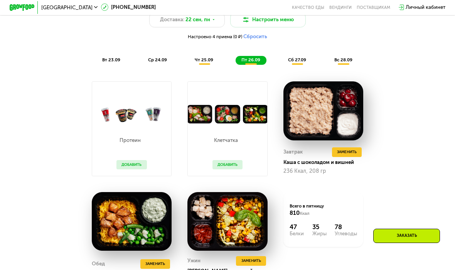
click at [295, 59] on span "сб 27.09" at bounding box center [297, 59] width 18 height 5
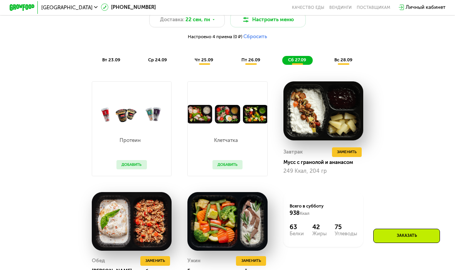
click at [340, 60] on span "вс 28.09" at bounding box center [344, 59] width 18 height 5
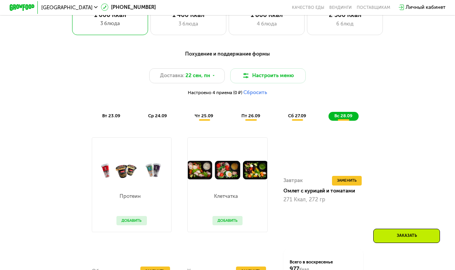
scroll to position [486, 0]
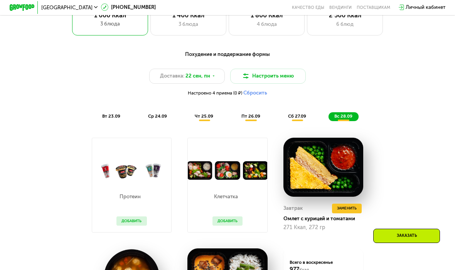
click at [200, 69] on div "Доставка: 22 сен, пн" at bounding box center [187, 76] width 76 height 15
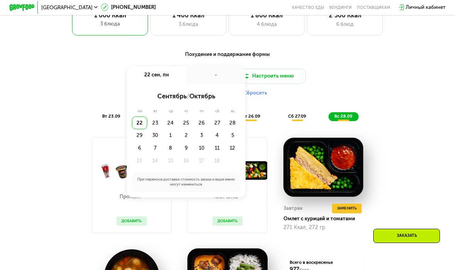
click at [142, 122] on div "22" at bounding box center [139, 123] width 15 height 13
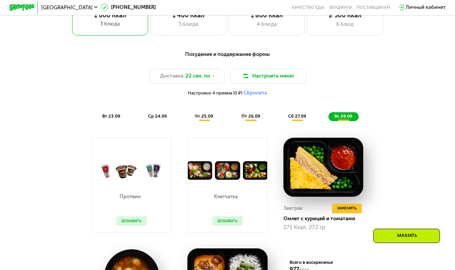
click at [86, 68] on div "Похудение и поддержание формы Доставка: 22 сен, пн Настроить меню Настроено 4 п…" at bounding box center [228, 86] width 374 height 71
click at [281, 81] on button "Настроить меню" at bounding box center [268, 76] width 76 height 15
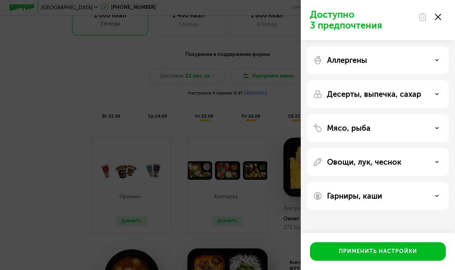
click at [391, 198] on div "Гарниры, каши" at bounding box center [378, 195] width 130 height 9
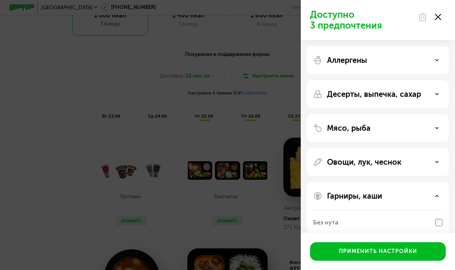
scroll to position [0, 0]
click at [441, 17] on icon at bounding box center [438, 17] width 6 height 6
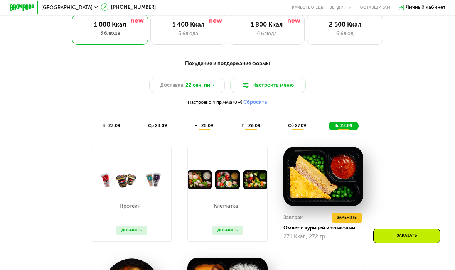
scroll to position [472, 0]
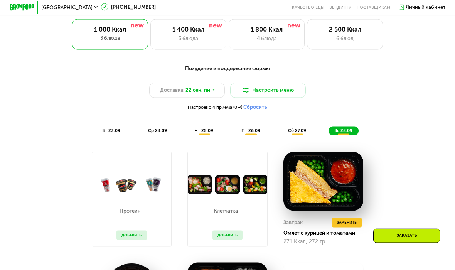
click at [164, 31] on div "1 400 Ккал" at bounding box center [188, 30] width 63 height 8
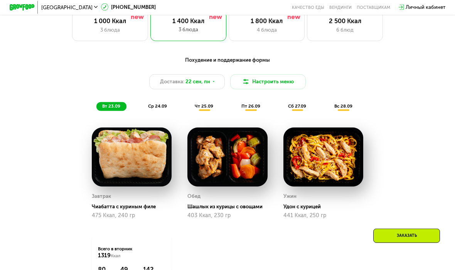
click at [203, 105] on span "чт 25.09" at bounding box center [204, 105] width 19 height 5
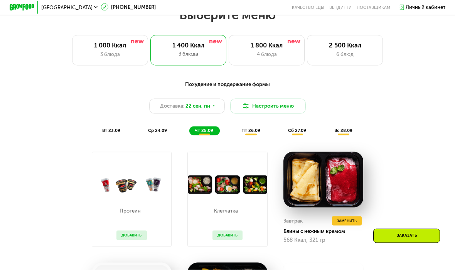
scroll to position [456, 0]
click at [354, 220] on span "Заменить" at bounding box center [347, 221] width 20 height 6
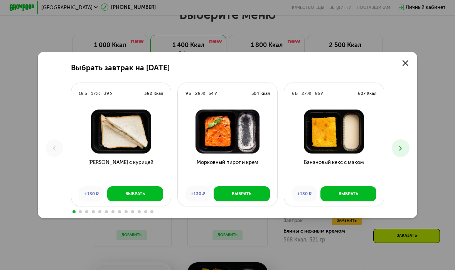
click at [405, 151] on button at bounding box center [401, 148] width 18 height 18
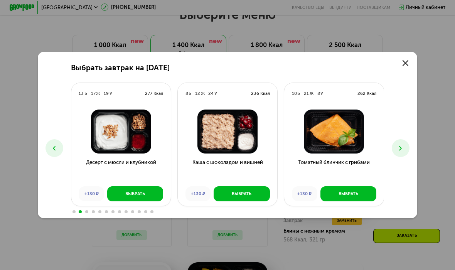
click at [394, 157] on div "Выбрать завтрак на 25 сентября 18 Б 17 Ж 39 У 382 Ккал Сэндвич с курицей +130 ₽…" at bounding box center [227, 135] width 379 height 167
click at [393, 156] on div "Выбрать завтрак на 25 сентября 18 Б 17 Ж 39 У 382 Ккал Сэндвич с курицей +130 ₽…" at bounding box center [227, 135] width 379 height 167
click at [397, 145] on button at bounding box center [401, 148] width 18 height 18
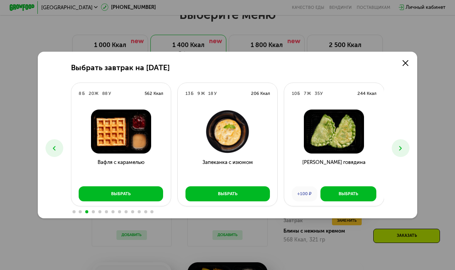
click at [398, 146] on icon at bounding box center [401, 149] width 8 height 8
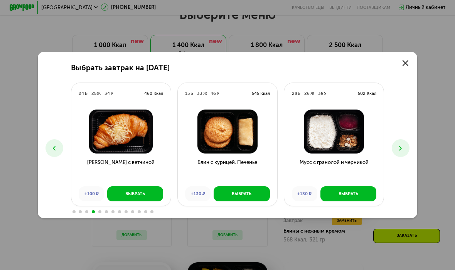
click at [398, 148] on icon at bounding box center [401, 149] width 8 height 8
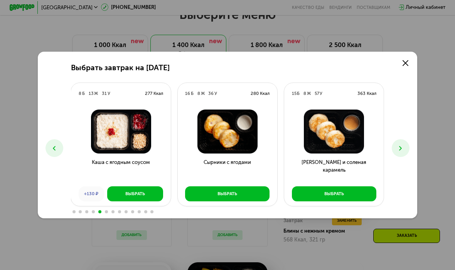
click at [397, 151] on icon at bounding box center [401, 149] width 8 height 8
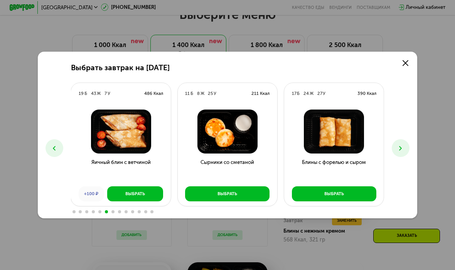
click at [397, 150] on button at bounding box center [401, 148] width 18 height 18
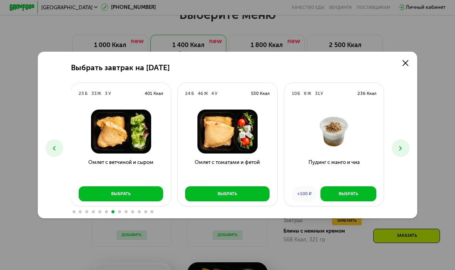
click at [398, 154] on button at bounding box center [401, 148] width 18 height 18
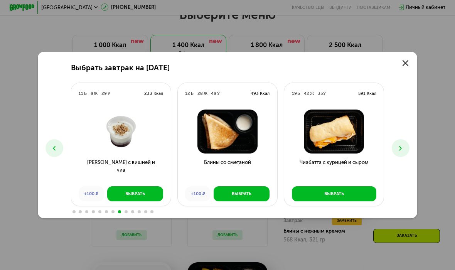
click at [398, 153] on button at bounding box center [401, 148] width 18 height 18
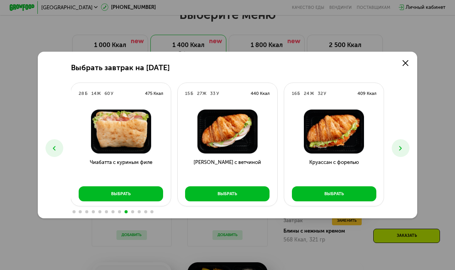
click at [398, 154] on button at bounding box center [401, 148] width 18 height 18
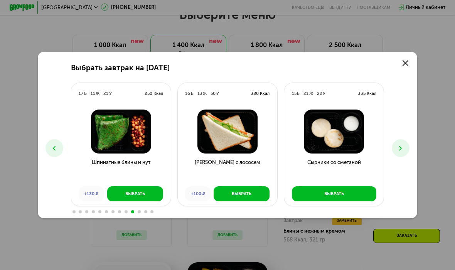
click at [398, 155] on button at bounding box center [401, 148] width 18 height 18
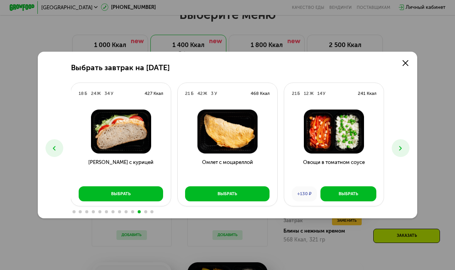
click at [397, 154] on button at bounding box center [401, 148] width 18 height 18
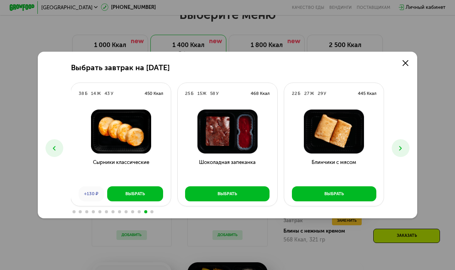
click at [398, 153] on button at bounding box center [401, 148] width 18 height 18
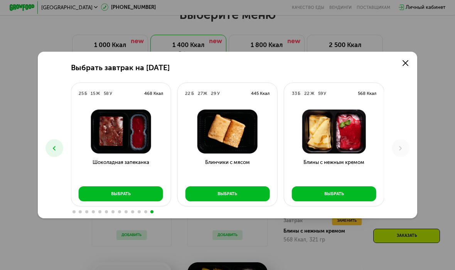
click at [412, 61] on link at bounding box center [405, 63] width 13 height 13
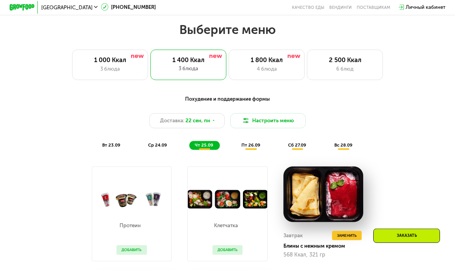
scroll to position [441, 0]
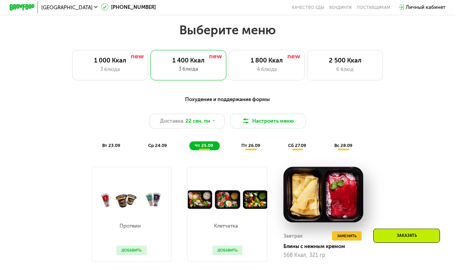
click at [251, 147] on span "пт 26.09" at bounding box center [251, 145] width 19 height 5
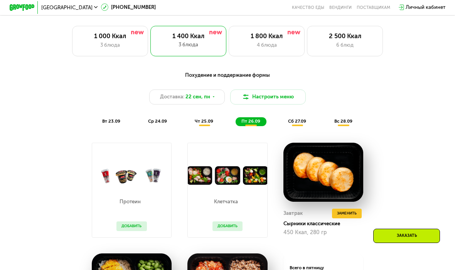
scroll to position [465, 0]
click at [278, 40] on div "1 800 Ккал 4 блюда" at bounding box center [267, 41] width 76 height 30
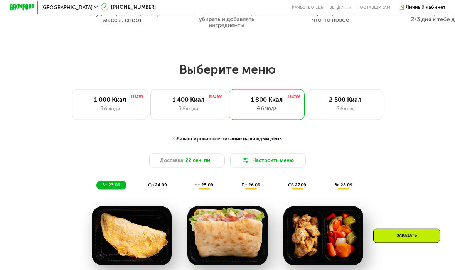
scroll to position [398, 0]
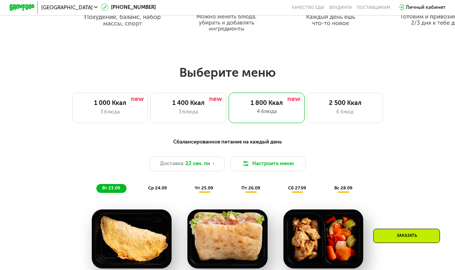
click at [362, 111] on div "6 блюд" at bounding box center [345, 112] width 63 height 8
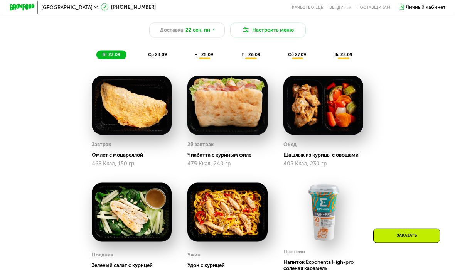
scroll to position [533, 0]
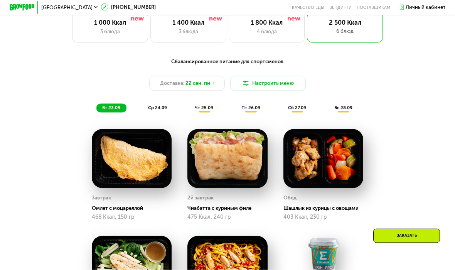
click at [248, 111] on div "пт 26.09" at bounding box center [251, 108] width 31 height 9
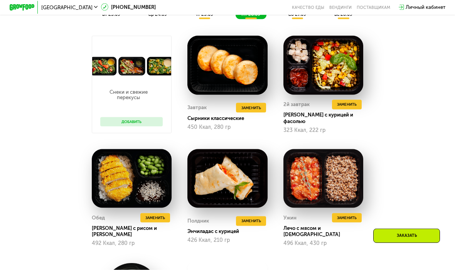
scroll to position [573, 0]
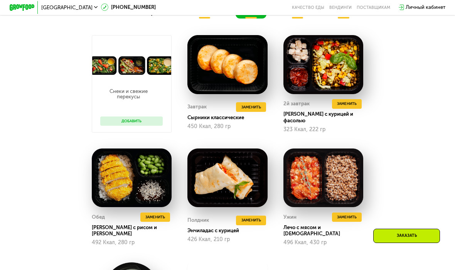
click at [112, 118] on button "Добавить" at bounding box center [131, 122] width 63 height 10
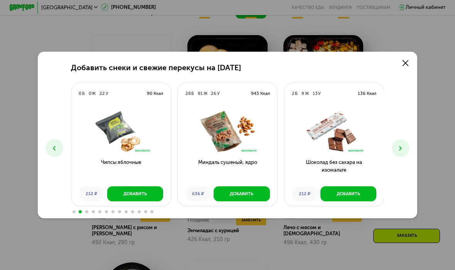
click at [398, 146] on icon at bounding box center [401, 149] width 8 height 8
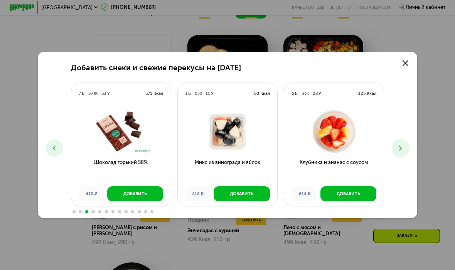
click at [399, 142] on button at bounding box center [401, 148] width 18 height 18
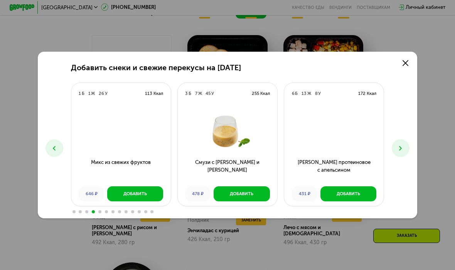
click at [399, 143] on button at bounding box center [401, 148] width 18 height 18
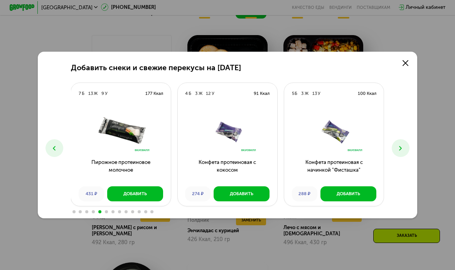
click at [399, 145] on icon at bounding box center [401, 149] width 8 height 8
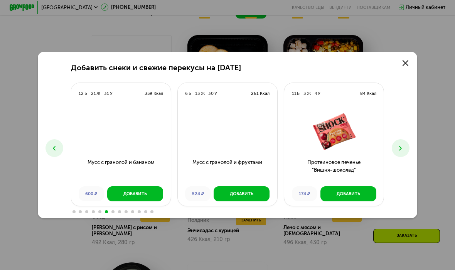
click at [398, 147] on icon at bounding box center [401, 149] width 8 height 8
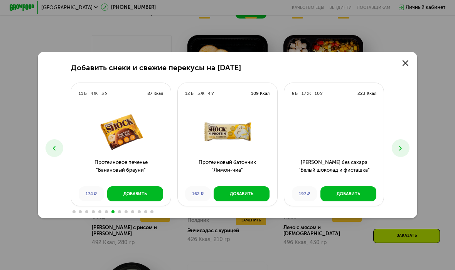
click at [409, 66] on link at bounding box center [405, 63] width 13 height 13
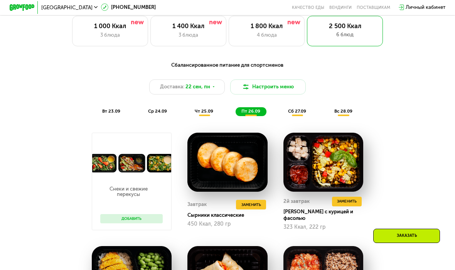
scroll to position [445, 0]
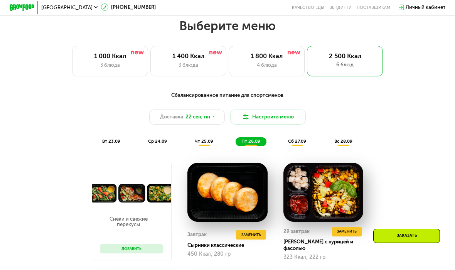
click at [96, 60] on div "1 000 Ккал 3 блюда" at bounding box center [110, 61] width 76 height 30
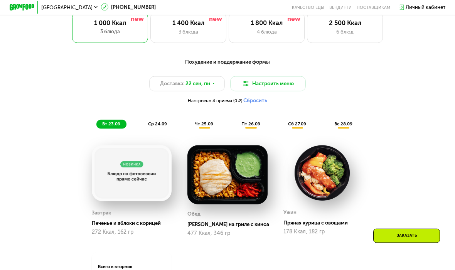
scroll to position [462, 0]
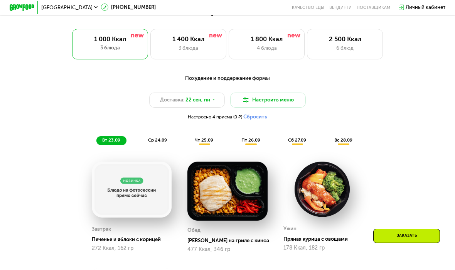
click at [203, 144] on div "чт 25.09" at bounding box center [205, 140] width 30 height 9
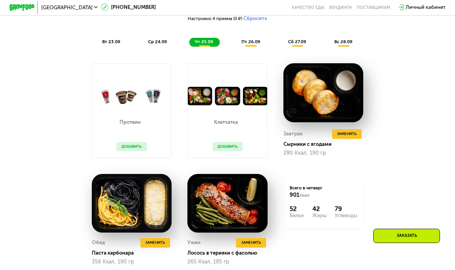
scroll to position [565, 0]
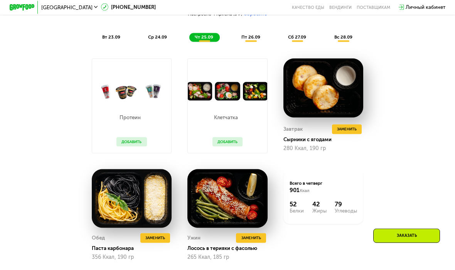
click at [230, 145] on button "Добавить" at bounding box center [228, 142] width 30 height 10
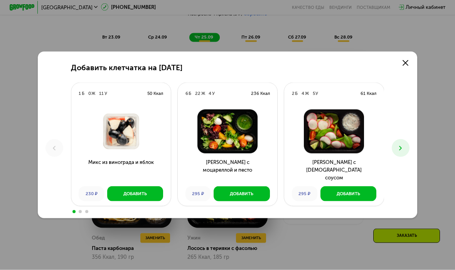
scroll to position [565, 0]
click at [232, 141] on img at bounding box center [228, 132] width 90 height 44
click at [399, 145] on icon at bounding box center [401, 149] width 8 height 8
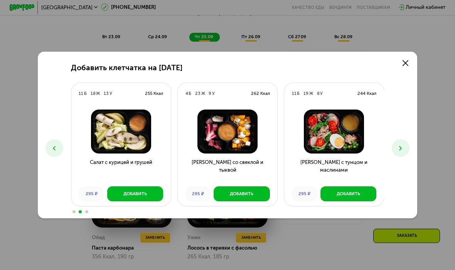
click at [262, 193] on button "Добавить" at bounding box center [242, 193] width 56 height 15
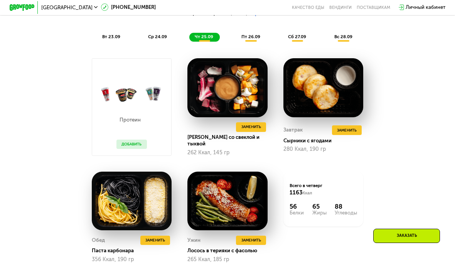
click at [255, 130] on span "Заменить" at bounding box center [252, 127] width 20 height 6
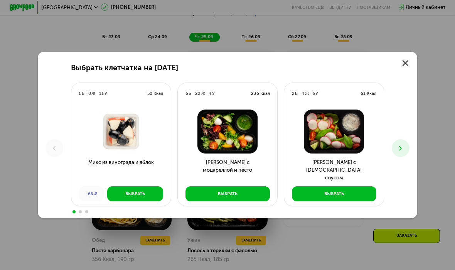
click at [402, 152] on button at bounding box center [401, 148] width 18 height 18
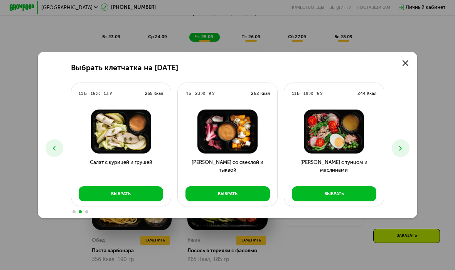
click at [402, 152] on button at bounding box center [401, 148] width 18 height 18
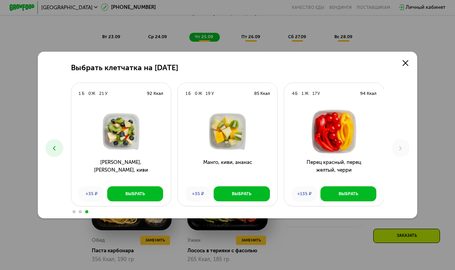
click at [359, 195] on button "Выбрать" at bounding box center [349, 193] width 56 height 15
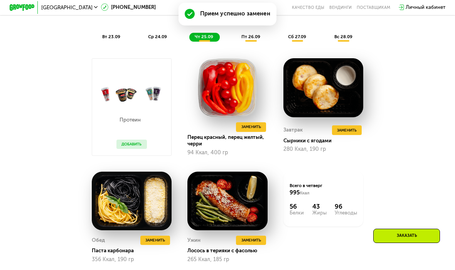
click at [258, 129] on span "Заменить" at bounding box center [252, 127] width 20 height 6
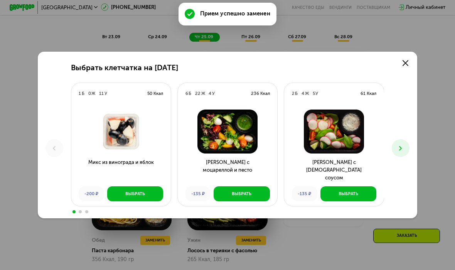
click at [400, 147] on use at bounding box center [401, 148] width 3 height 5
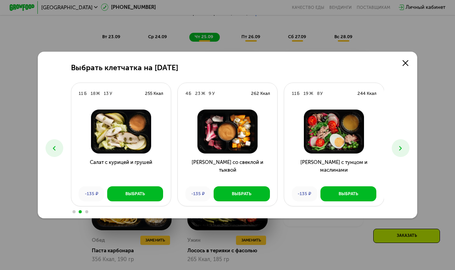
click at [254, 195] on button "Выбрать" at bounding box center [242, 193] width 56 height 15
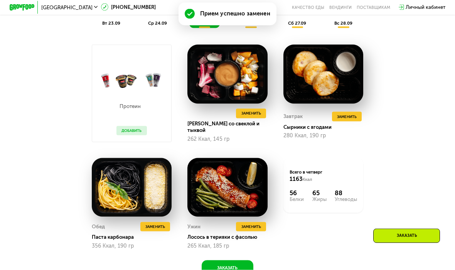
scroll to position [579, 0]
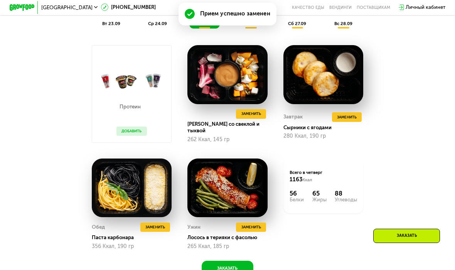
click at [257, 116] on span "Заменить" at bounding box center [252, 114] width 20 height 6
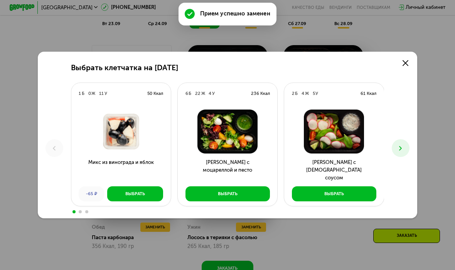
click at [407, 64] on icon at bounding box center [406, 63] width 6 height 6
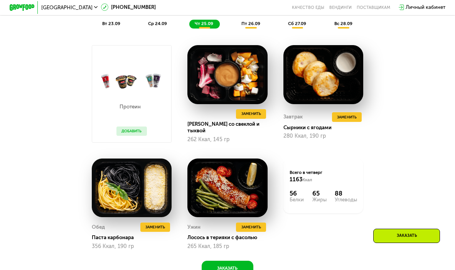
click at [227, 116] on button at bounding box center [230, 114] width 10 height 10
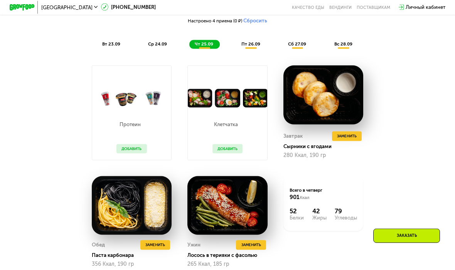
scroll to position [561, 0]
